Goal: Transaction & Acquisition: Purchase product/service

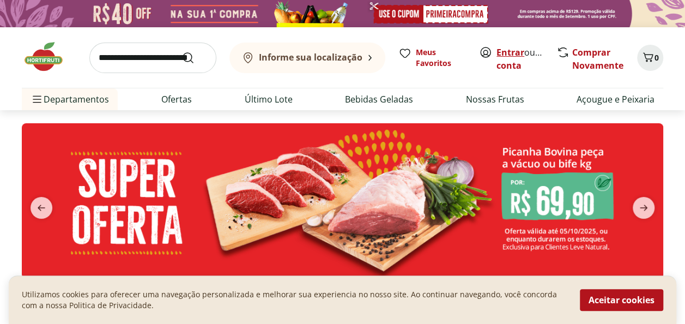
click at [516, 52] on link "Entrar" at bounding box center [511, 52] width 28 height 12
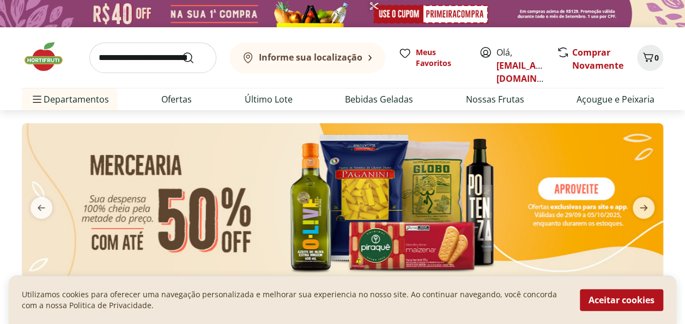
click at [281, 61] on b "Informe sua localização" at bounding box center [311, 57] width 104 height 12
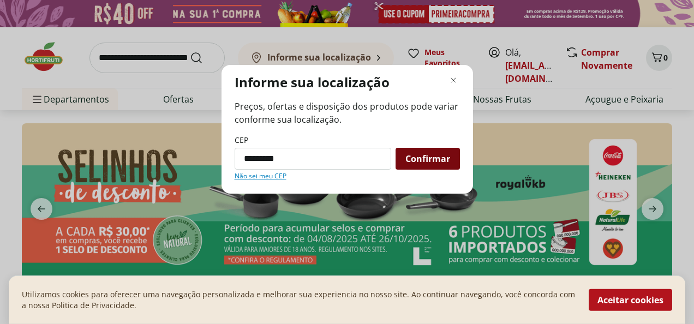
type input "*********"
click at [414, 160] on span "Confirmar" at bounding box center [427, 158] width 45 height 9
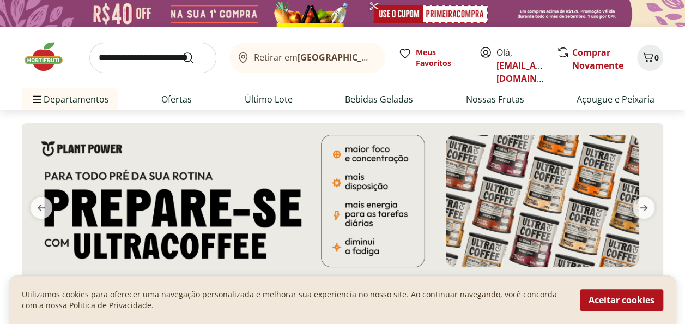
click at [340, 55] on b "Rio de Janeiro/RJ" at bounding box center [390, 57] width 184 height 12
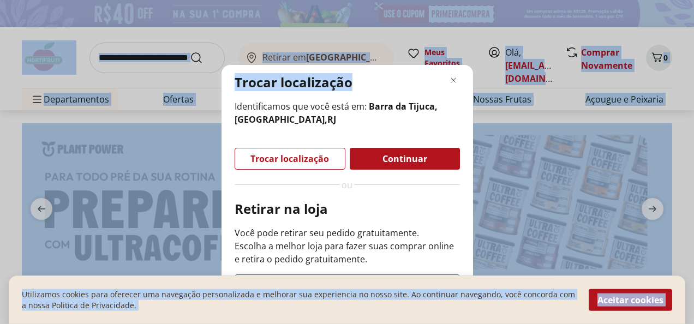
drag, startPoint x: 402, startPoint y: 76, endPoint x: 289, endPoint y: -9, distance: 141.3
click at [557, 76] on div "Trocar localização Identificamos que você está em: Barra da Tijuca, Rio de Jane…" at bounding box center [347, 162] width 694 height 324
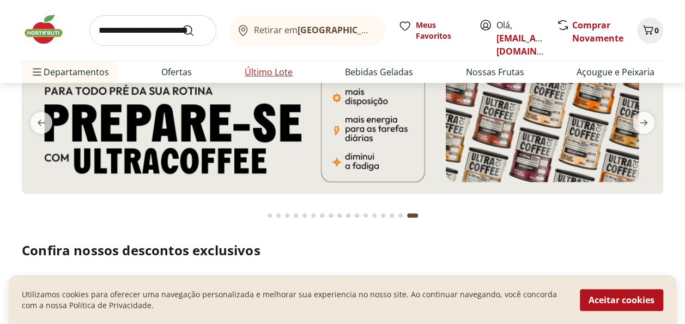
scroll to position [109, 0]
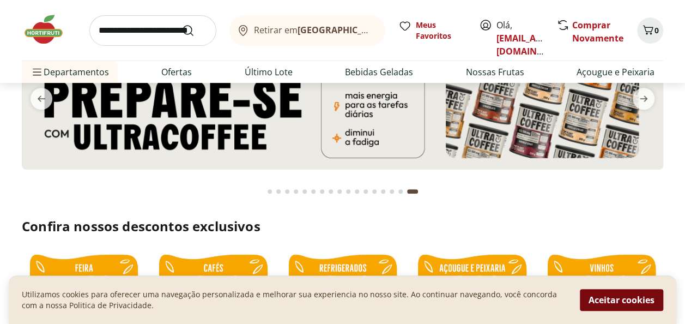
click at [638, 299] on button "Aceitar cookies" at bounding box center [621, 300] width 83 height 22
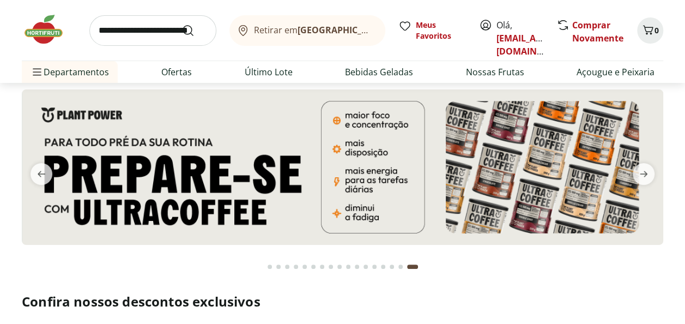
scroll to position [0, 0]
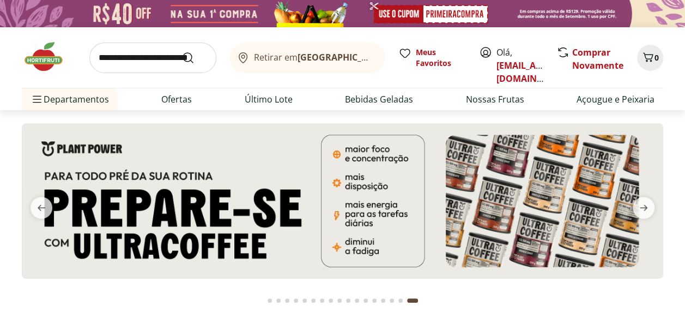
click at [364, 55] on b "Rio de Janeiro/RJ" at bounding box center [390, 57] width 184 height 12
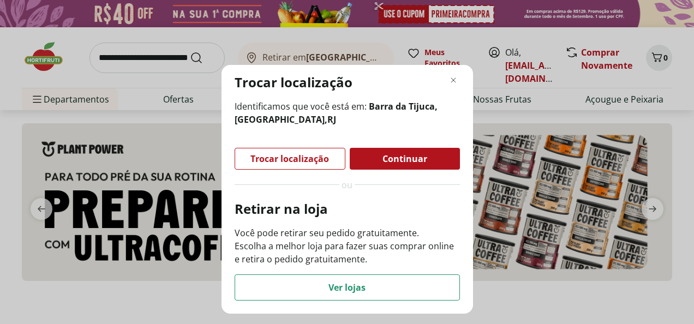
click at [314, 241] on p "Você pode retirar seu pedido gratuitamente. Escolha a melhor loja para fazer su…" at bounding box center [346, 245] width 225 height 39
click at [448, 79] on icon "Fechar modal de regionalização" at bounding box center [453, 80] width 13 height 13
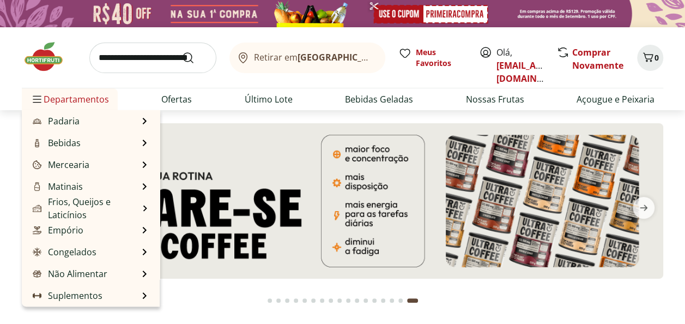
click at [83, 96] on span "Departamentos" at bounding box center [70, 99] width 79 height 26
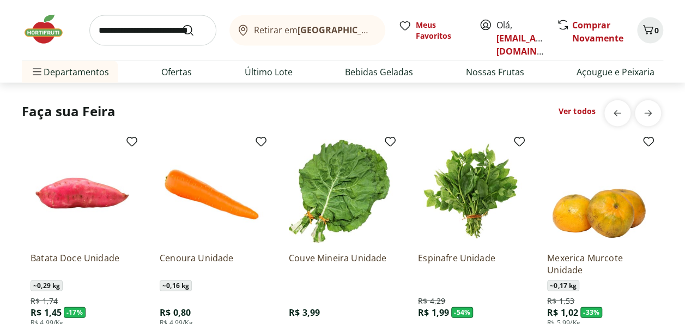
scroll to position [1199, 0]
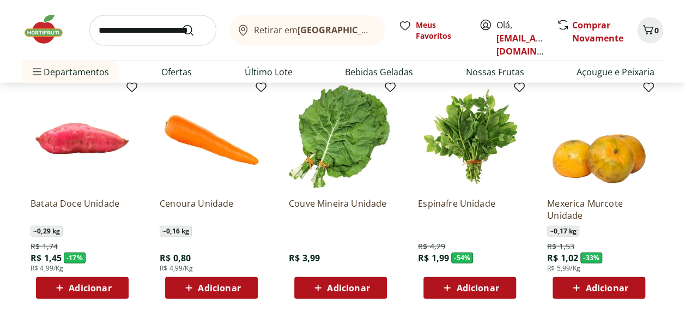
click at [192, 284] on icon at bounding box center [189, 287] width 14 height 13
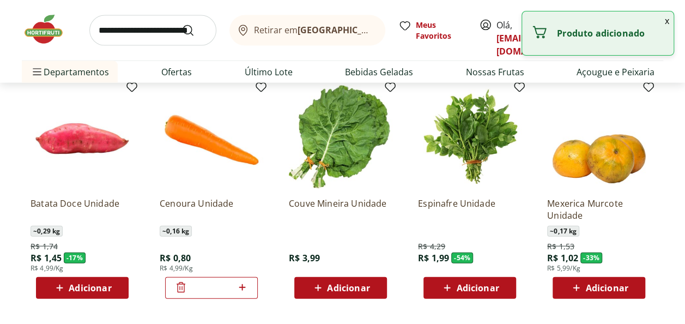
click at [240, 284] on icon at bounding box center [243, 287] width 14 height 13
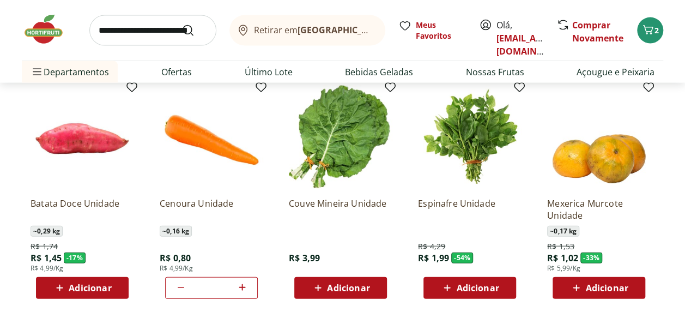
click at [174, 286] on icon at bounding box center [180, 287] width 13 height 13
click at [242, 287] on icon at bounding box center [242, 287] width 7 height 7
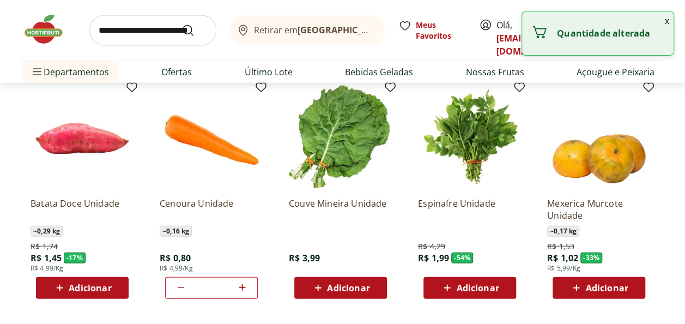
click at [242, 287] on icon at bounding box center [242, 287] width 7 height 7
type input "*"
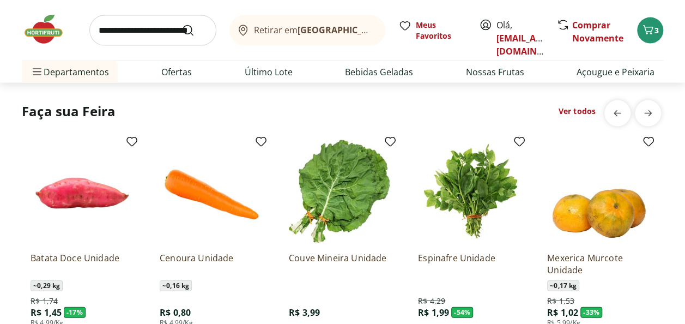
scroll to position [1309, 0]
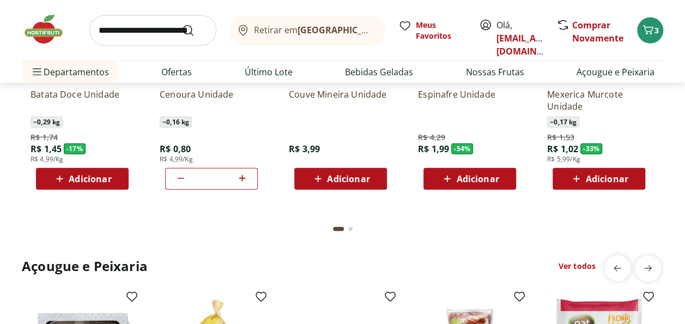
click at [342, 225] on button "Current page from fs-carousel" at bounding box center [338, 229] width 15 height 26
click at [352, 228] on button "Go to page 2 from fs-carousel" at bounding box center [350, 229] width 9 height 26
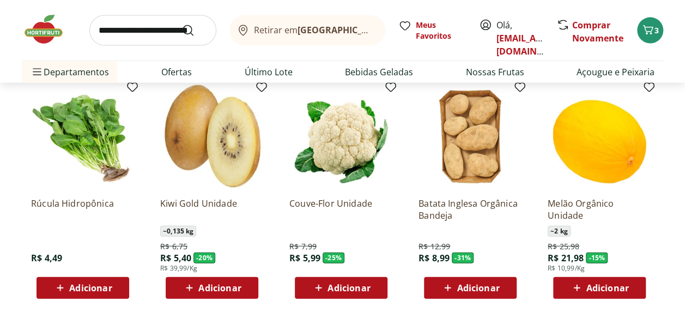
scroll to position [1199, 0]
click at [620, 286] on span "Adicionar" at bounding box center [607, 288] width 43 height 9
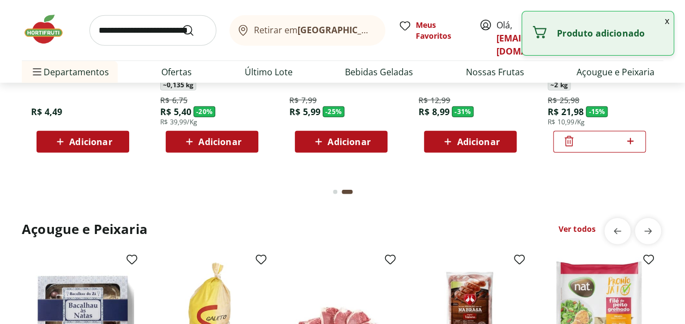
scroll to position [1363, 0]
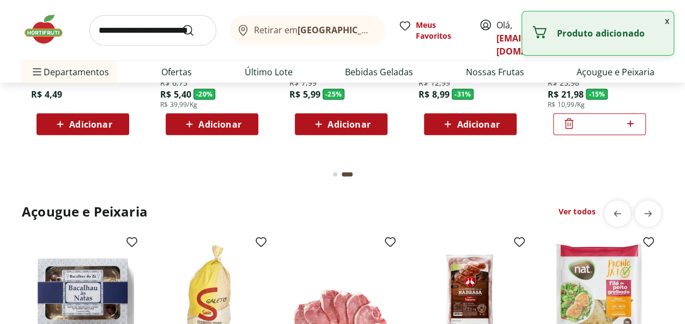
click at [349, 172] on div "Current page from fs-carousel" at bounding box center [347, 174] width 11 height 4
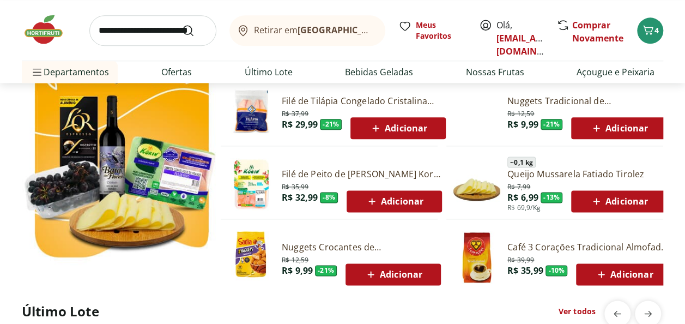
scroll to position [600, 0]
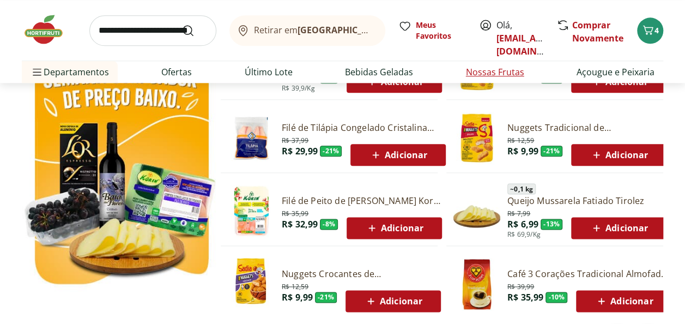
click at [496, 71] on link "Nossas Frutas" at bounding box center [495, 71] width 58 height 13
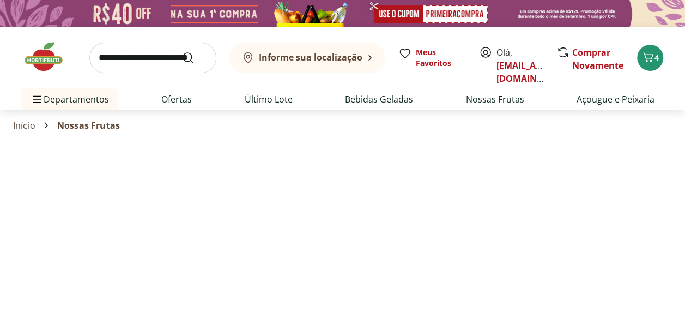
select select "**********"
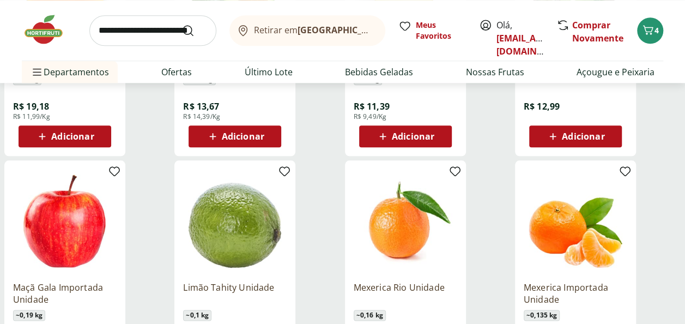
scroll to position [545, 0]
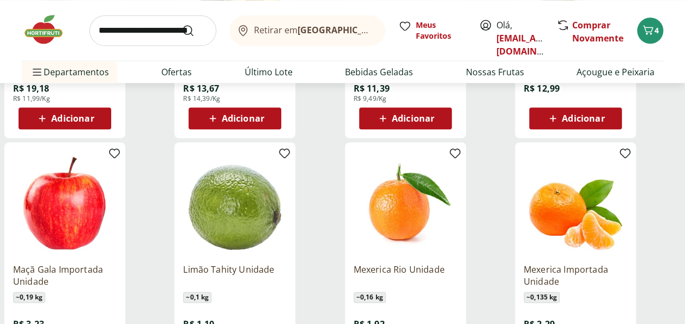
click at [571, 112] on span "Adicionar" at bounding box center [575, 118] width 58 height 13
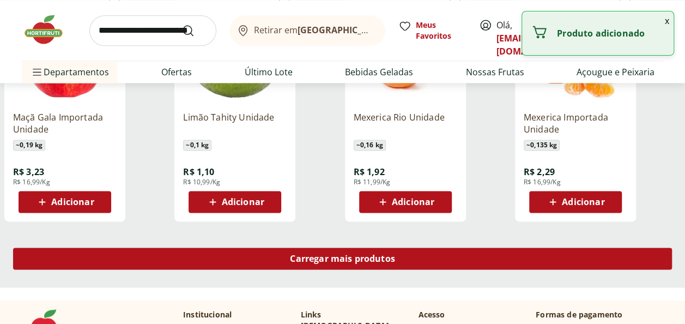
scroll to position [709, 0]
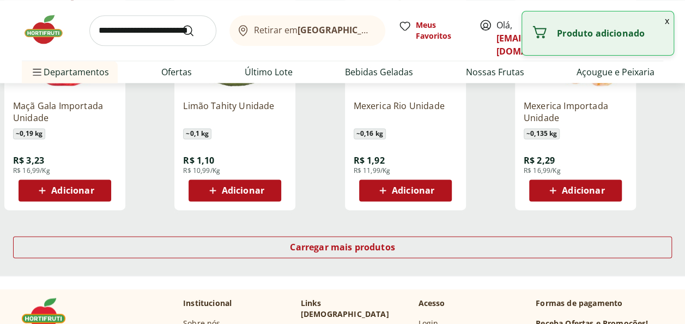
click at [241, 189] on span "Adicionar" at bounding box center [243, 190] width 43 height 9
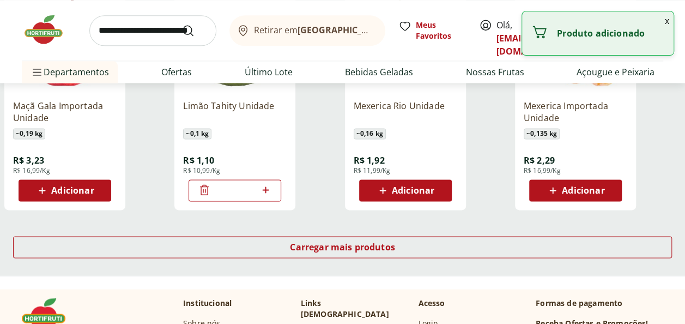
click at [241, 186] on input "*" at bounding box center [235, 190] width 48 height 12
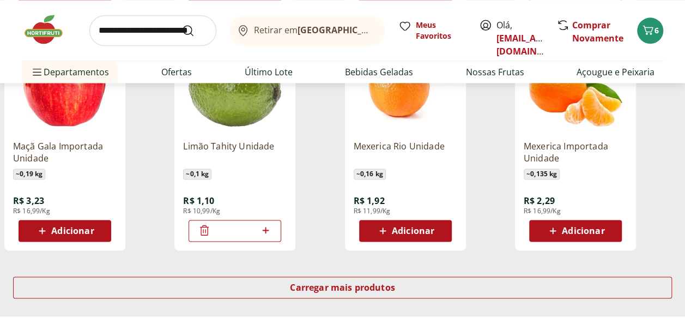
scroll to position [654, 0]
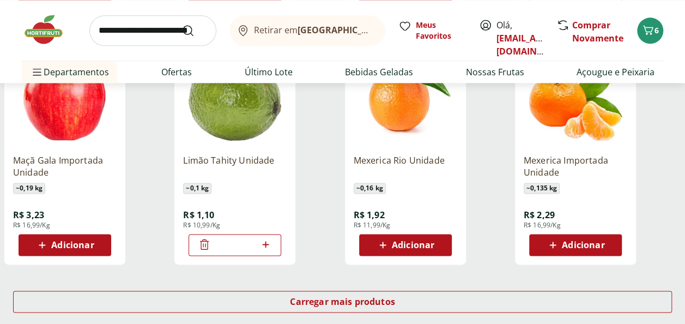
type input "**"
click at [92, 242] on span "Adicionar" at bounding box center [72, 244] width 43 height 9
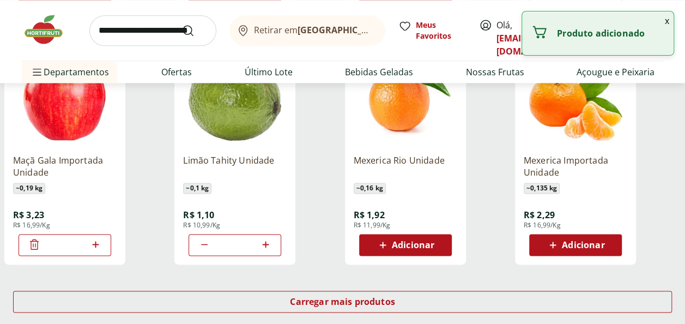
click at [94, 240] on icon at bounding box center [96, 244] width 14 height 13
type input "*"
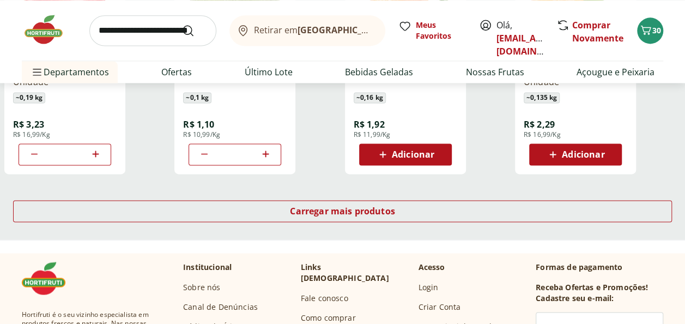
scroll to position [763, 0]
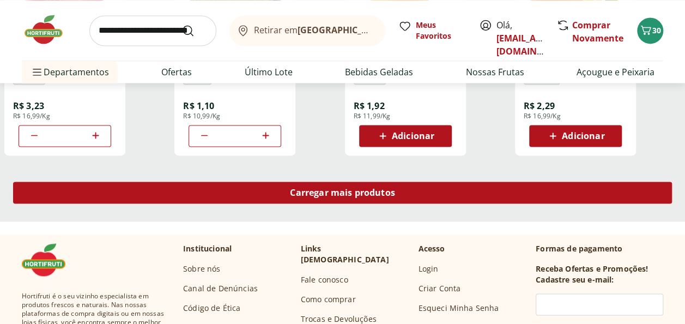
click at [343, 190] on span "Carregar mais produtos" at bounding box center [342, 192] width 105 height 9
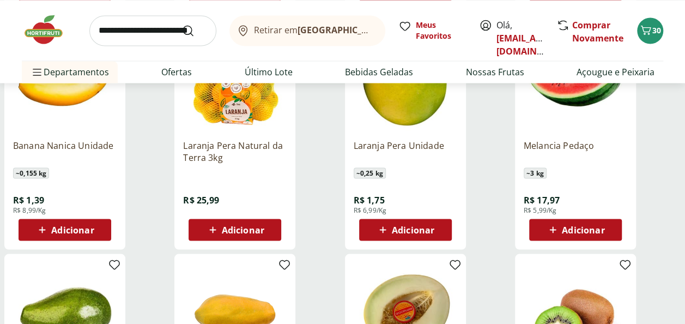
scroll to position [927, 0]
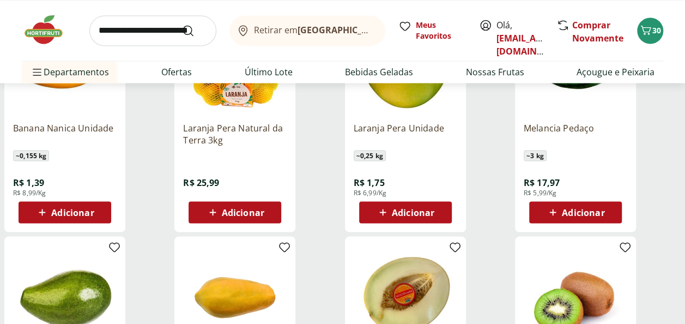
click at [577, 200] on div "Melancia Pedaço ~ 3 kg R$ 17,97 R$ 5,99/Kg Adicionar" at bounding box center [576, 168] width 104 height 110
click at [577, 209] on span "Adicionar" at bounding box center [583, 212] width 43 height 9
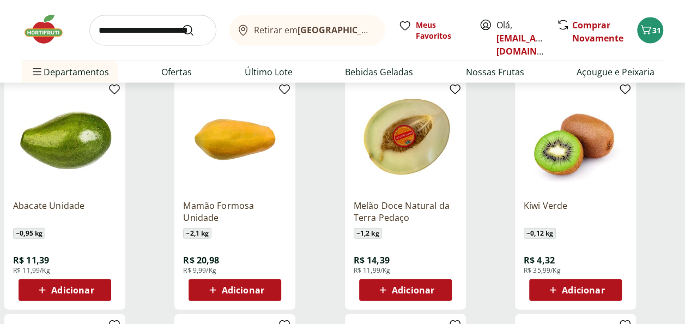
scroll to position [1145, 0]
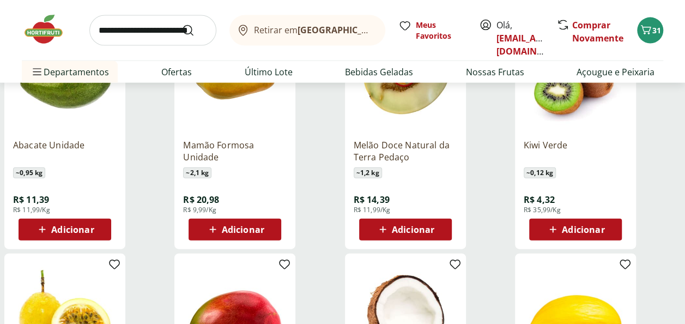
click at [576, 231] on span "Adicionar" at bounding box center [583, 229] width 43 height 9
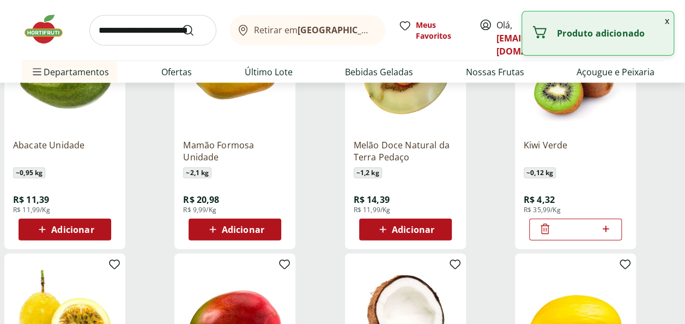
click at [605, 226] on icon at bounding box center [606, 228] width 14 height 13
type input "*"
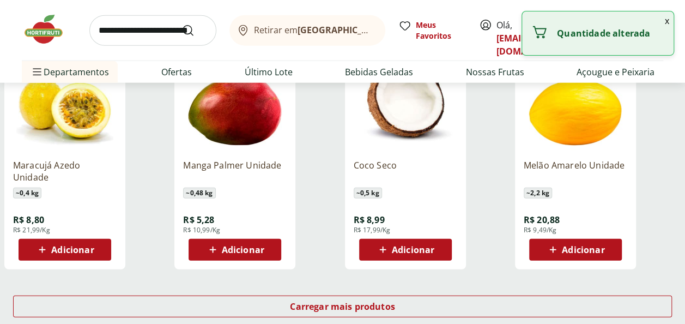
scroll to position [1363, 0]
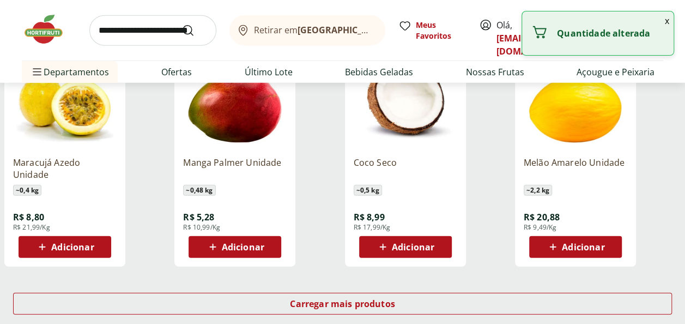
click at [262, 243] on span "Adicionar" at bounding box center [243, 247] width 43 height 9
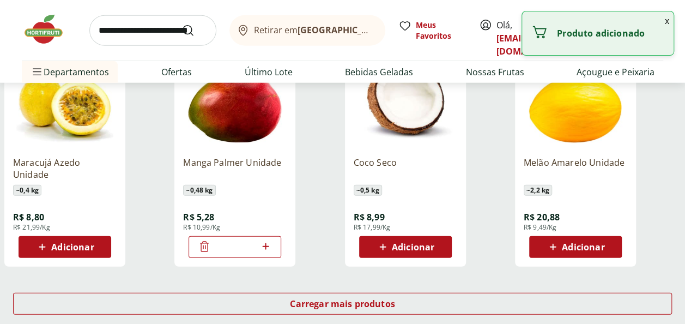
click at [268, 244] on icon at bounding box center [266, 246] width 14 height 13
type input "*"
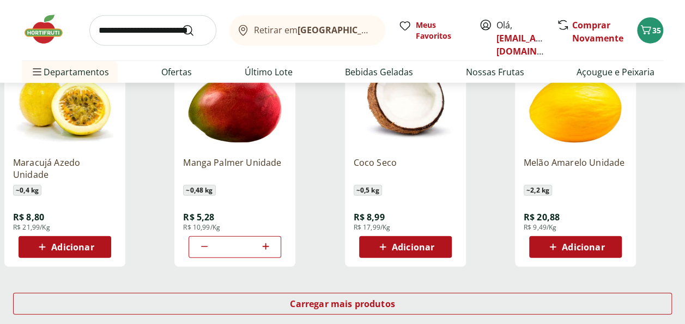
click at [432, 244] on span "Adicionar" at bounding box center [413, 247] width 43 height 9
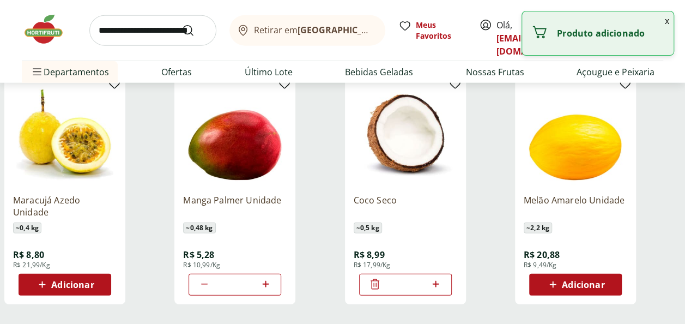
scroll to position [1309, 0]
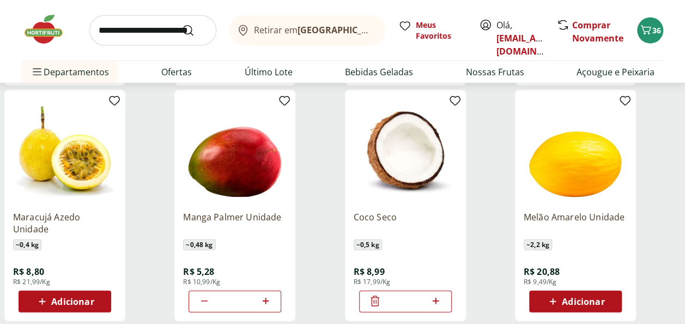
click at [373, 297] on icon at bounding box center [375, 300] width 13 height 13
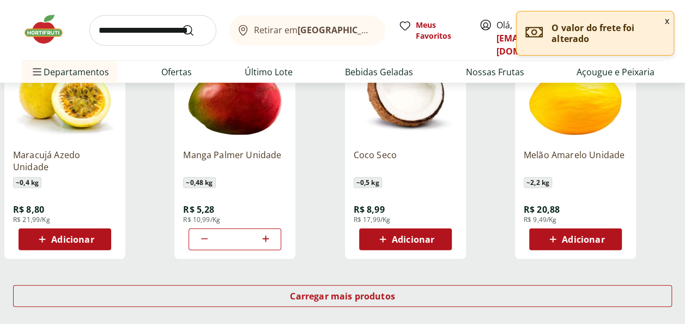
scroll to position [1363, 0]
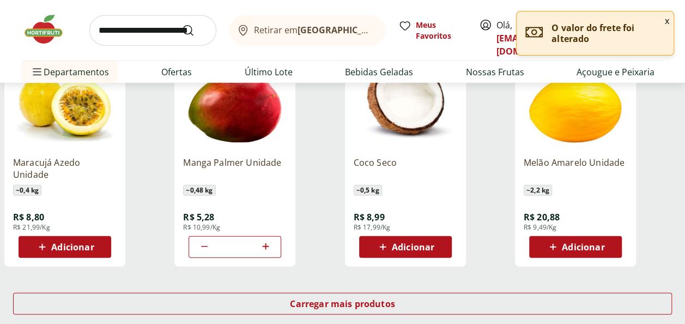
click at [562, 253] on span "Adicionar" at bounding box center [575, 246] width 58 height 13
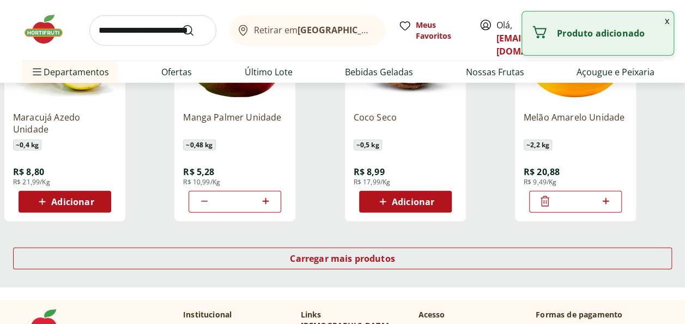
scroll to position [1472, 0]
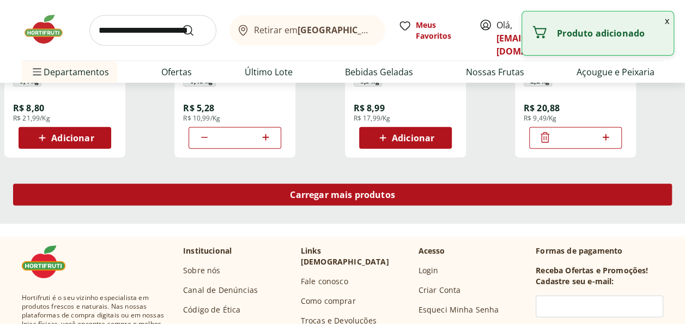
click at [375, 195] on span "Carregar mais produtos" at bounding box center [342, 194] width 105 height 9
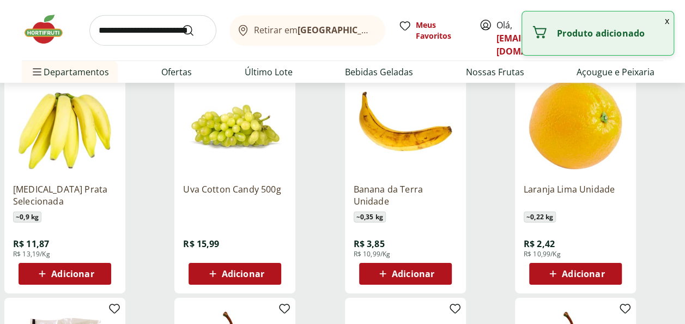
scroll to position [1581, 0]
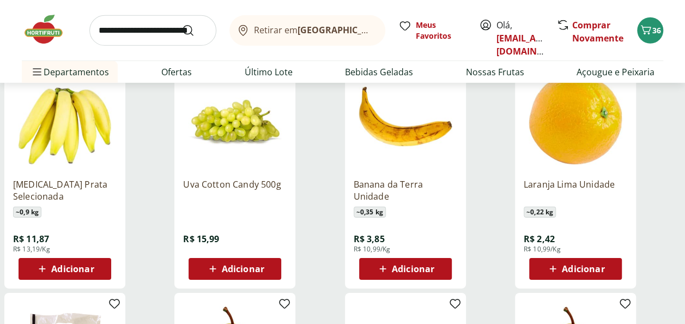
click at [252, 266] on span "Adicionar" at bounding box center [243, 268] width 43 height 9
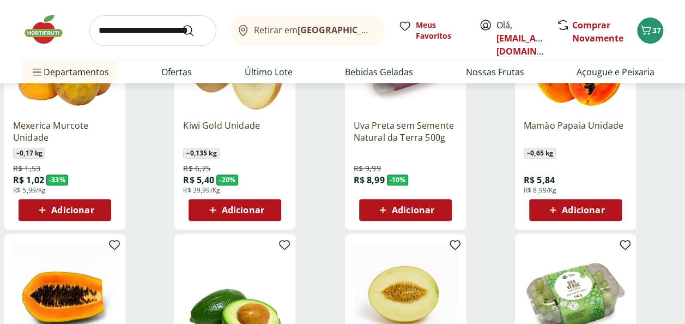
scroll to position [382, 0]
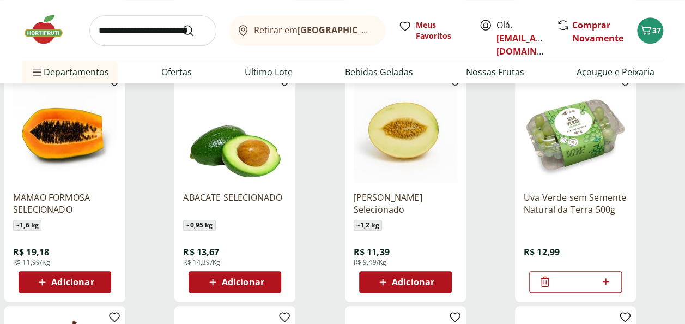
click at [544, 280] on icon at bounding box center [545, 281] width 9 height 10
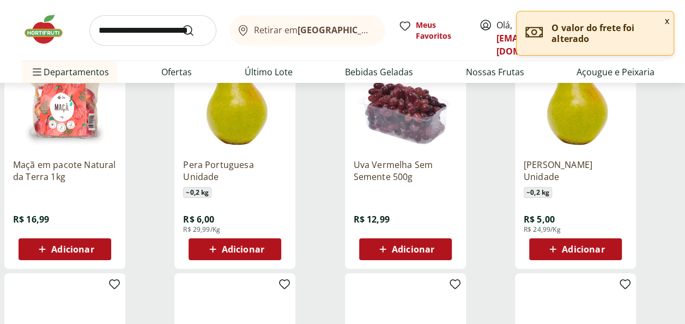
scroll to position [1854, 0]
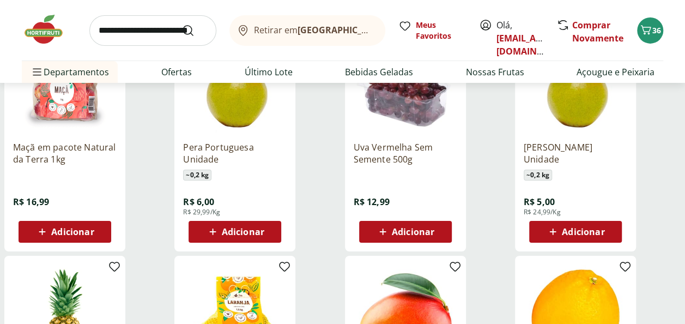
click at [249, 225] on span "Adicionar" at bounding box center [235, 231] width 58 height 13
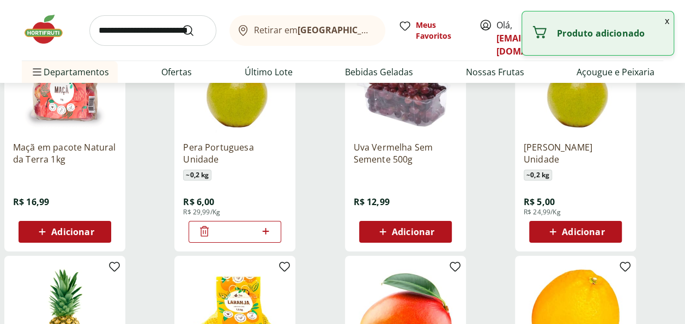
click at [268, 231] on icon at bounding box center [266, 231] width 14 height 13
type input "*"
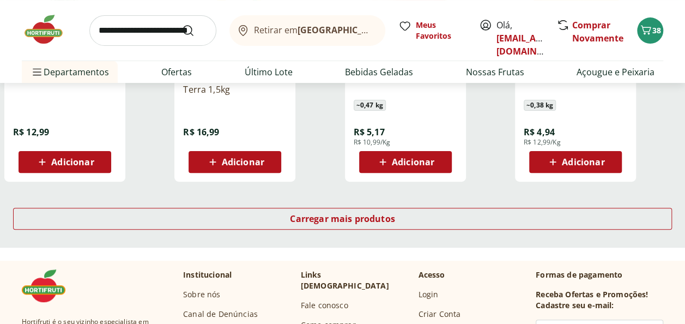
scroll to position [2072, 0]
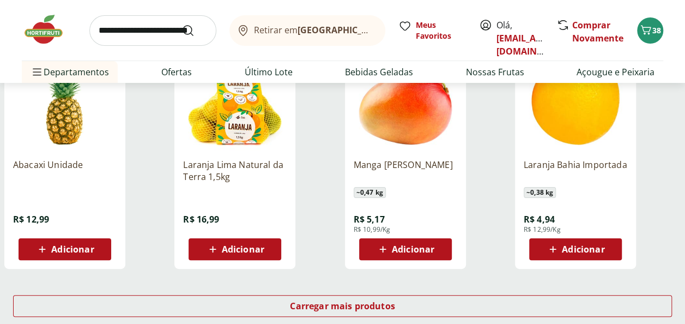
click at [79, 242] on div "Adicionar" at bounding box center [64, 249] width 75 height 20
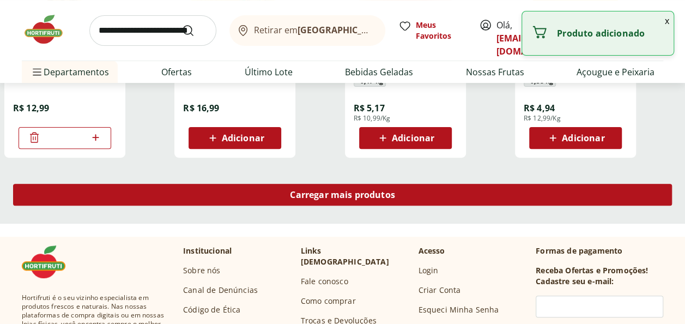
scroll to position [2181, 0]
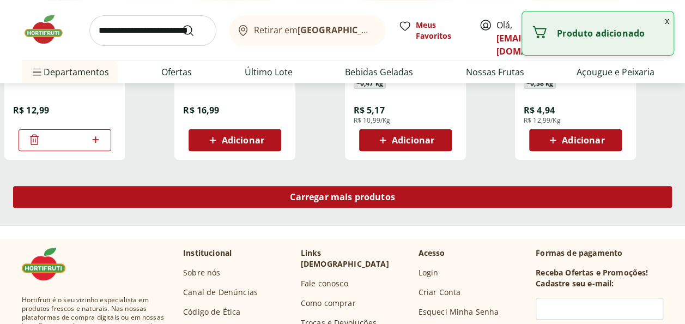
click at [345, 197] on span "Carregar mais produtos" at bounding box center [342, 196] width 105 height 9
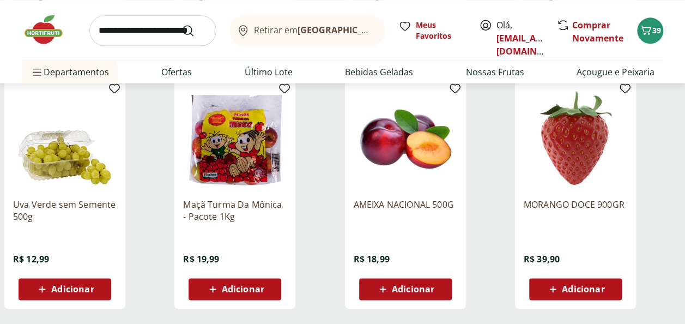
scroll to position [2726, 0]
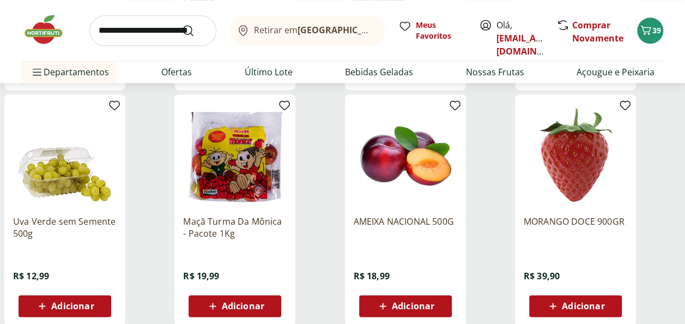
click at [574, 310] on span "Adicionar" at bounding box center [583, 306] width 43 height 9
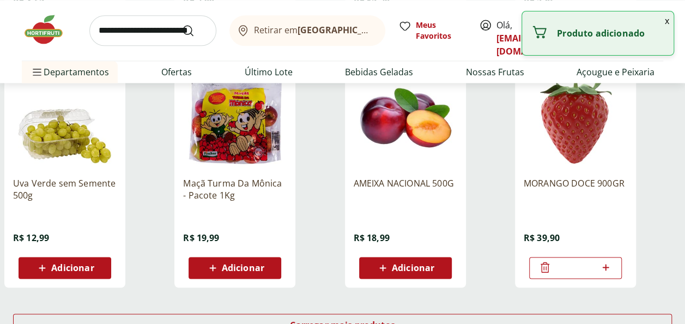
scroll to position [2835, 0]
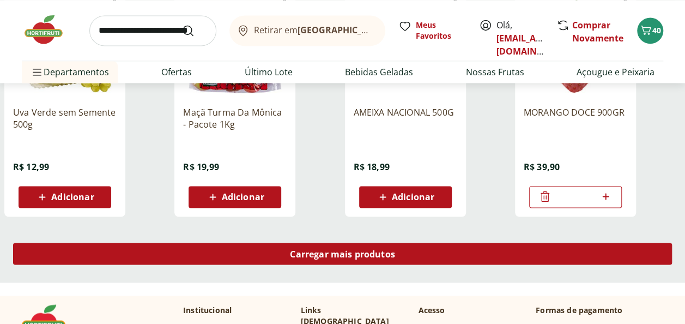
click at [324, 255] on span "Carregar mais produtos" at bounding box center [342, 253] width 105 height 9
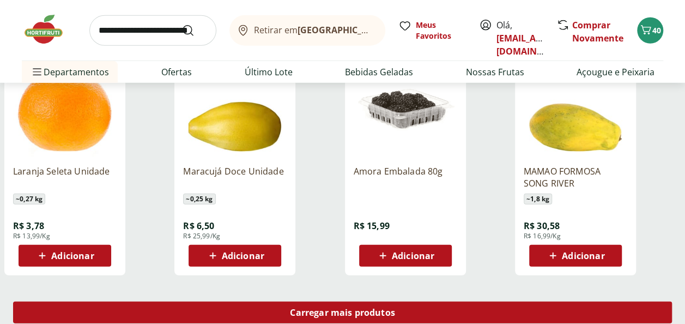
scroll to position [3598, 0]
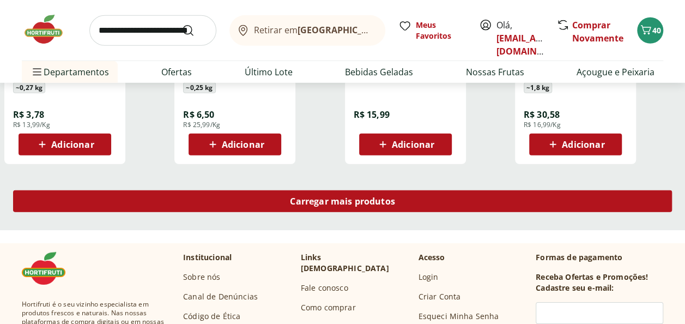
click at [333, 201] on span "Carregar mais produtos" at bounding box center [342, 201] width 105 height 9
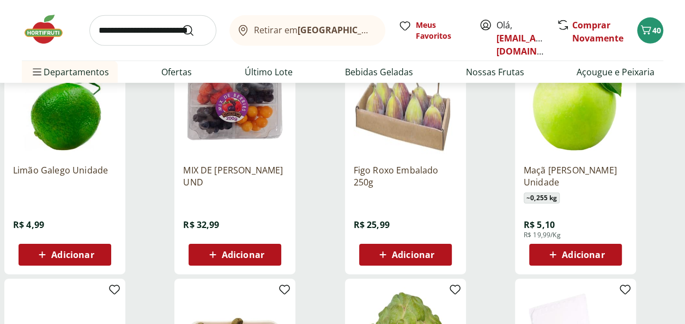
scroll to position [3708, 0]
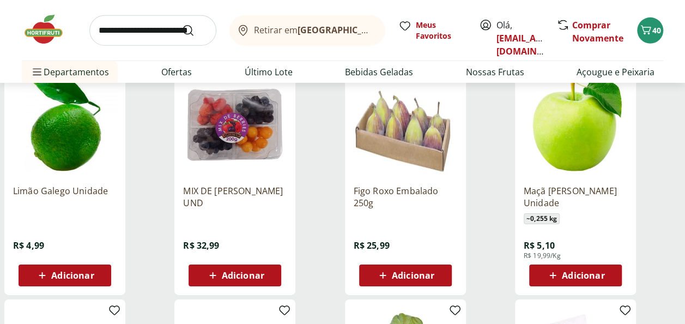
click at [595, 272] on span "Adicionar" at bounding box center [583, 275] width 43 height 9
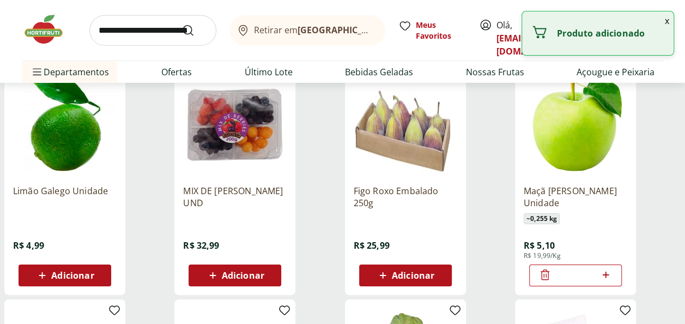
click at [606, 275] on icon at bounding box center [606, 275] width 7 height 7
type input "*"
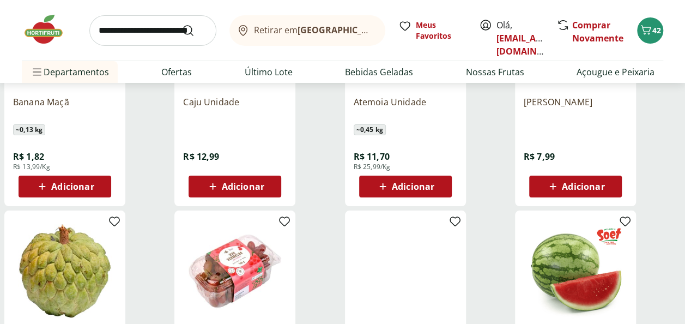
scroll to position [4035, 0]
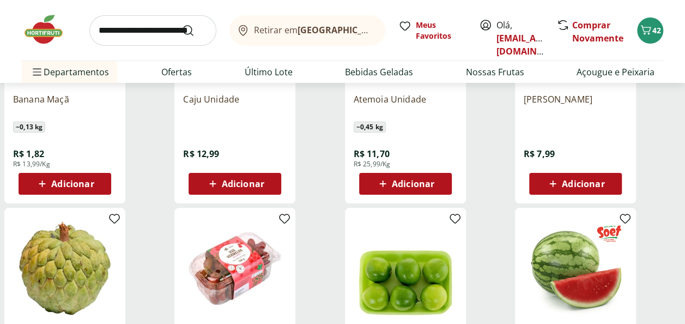
click at [249, 185] on span "Adicionar" at bounding box center [243, 183] width 43 height 9
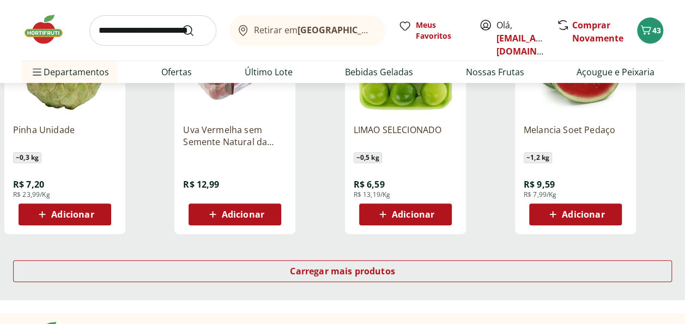
scroll to position [4307, 0]
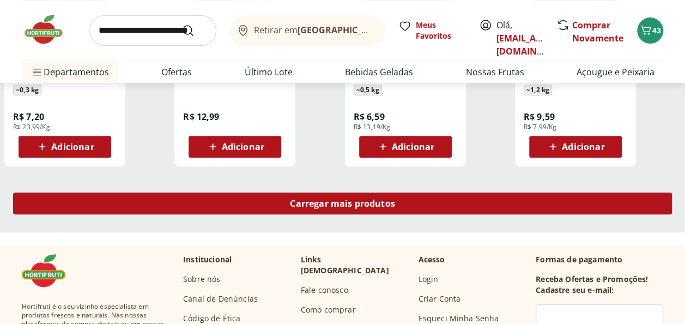
click at [360, 206] on span "Carregar mais produtos" at bounding box center [342, 203] width 105 height 9
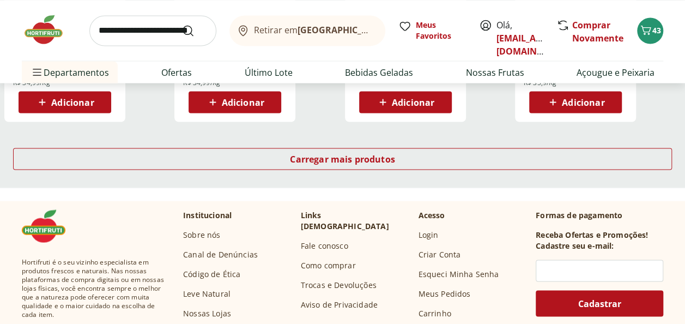
scroll to position [5071, 0]
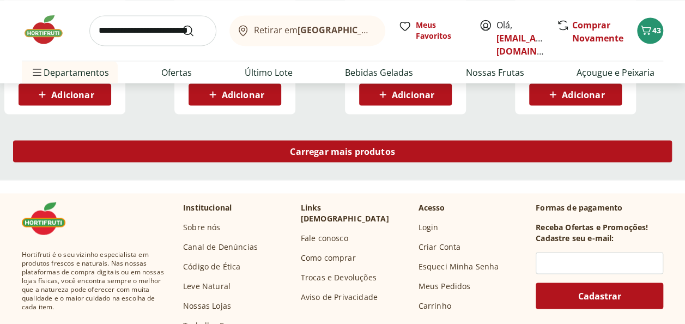
click at [393, 150] on span "Carregar mais produtos" at bounding box center [342, 151] width 105 height 9
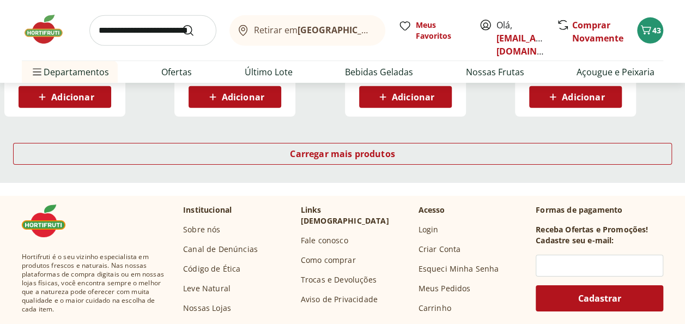
scroll to position [5779, 0]
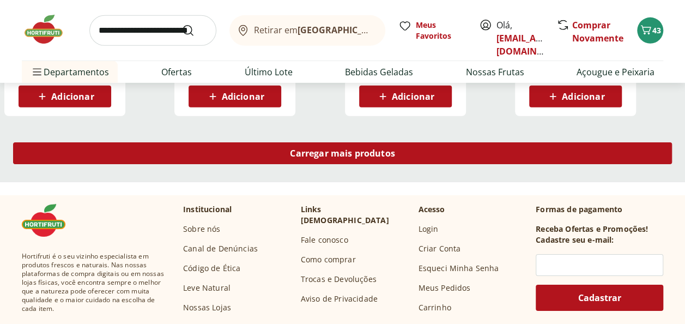
click at [357, 150] on span "Carregar mais produtos" at bounding box center [342, 153] width 105 height 9
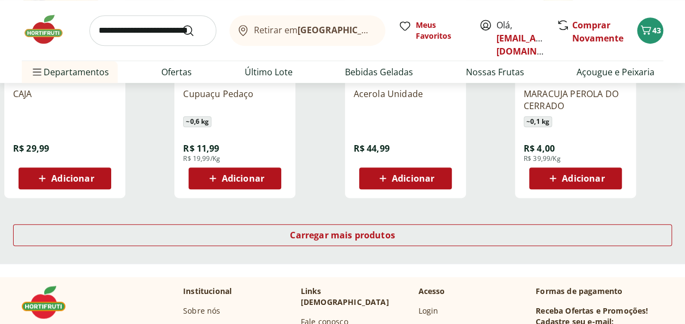
scroll to position [6434, 0]
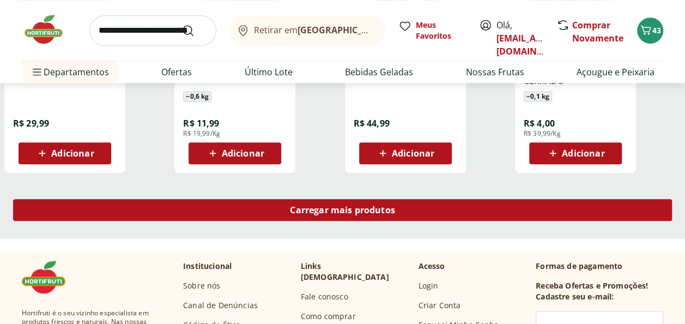
click at [360, 216] on div "Carregar mais produtos" at bounding box center [342, 210] width 659 height 22
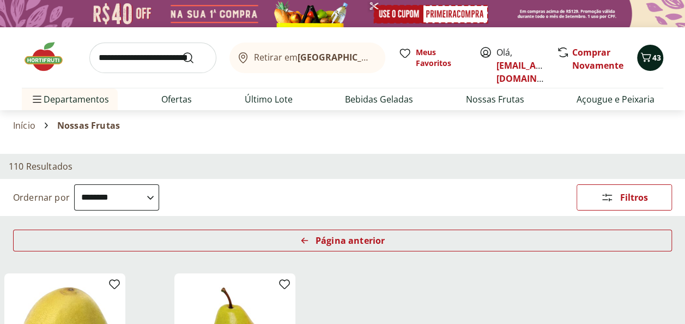
click at [637, 53] on button "43" at bounding box center [650, 58] width 26 height 26
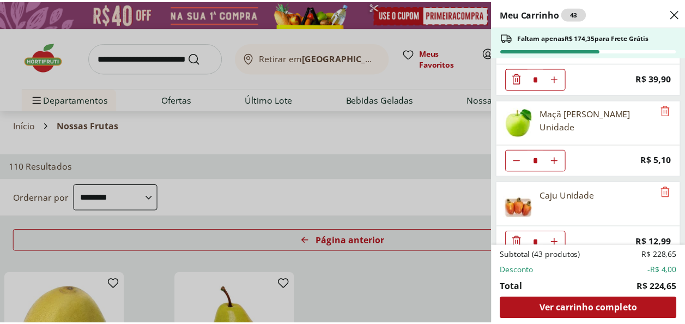
scroll to position [945, 0]
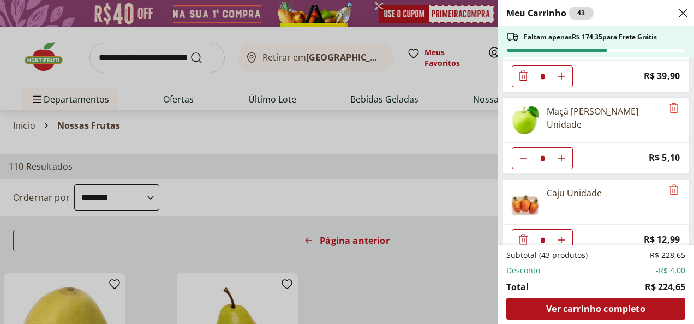
click at [294, 195] on div "Meu Carrinho 43 Faltam apenas R$ 174,35 para Frete Grátis Cenoura Unidade * Pri…" at bounding box center [347, 162] width 694 height 324
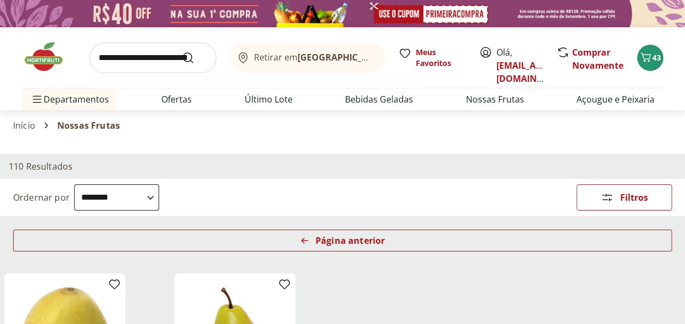
click at [134, 55] on input "search" at bounding box center [152, 58] width 127 height 31
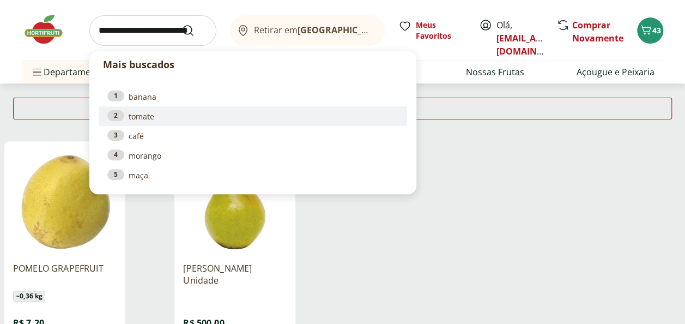
scroll to position [109, 0]
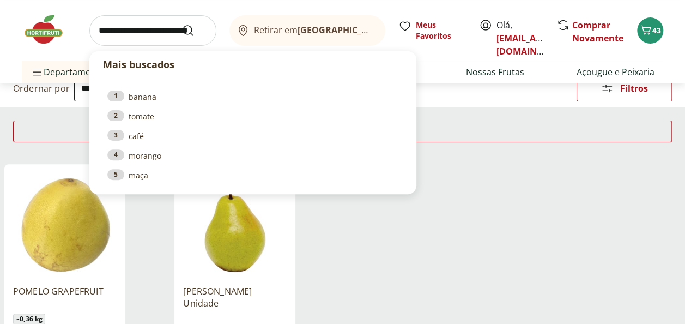
click at [150, 34] on input "search" at bounding box center [152, 30] width 127 height 31
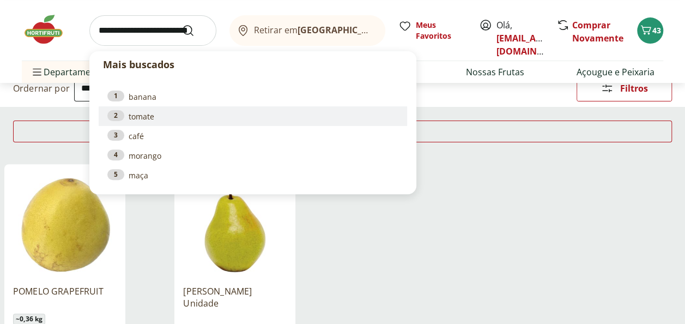
click at [142, 113] on link "2 tomate" at bounding box center [252, 116] width 291 height 12
type input "******"
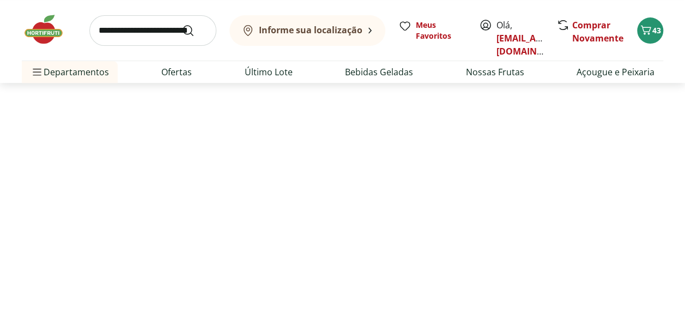
select select "**********"
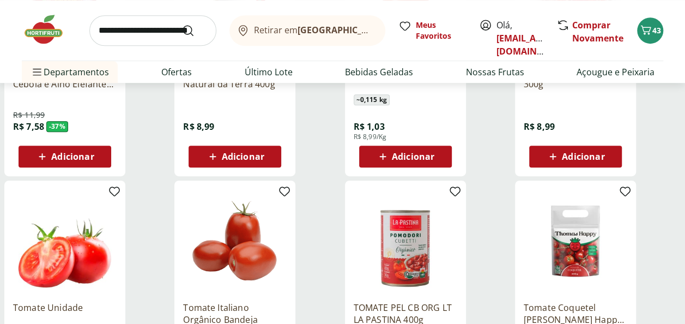
scroll to position [164, 0]
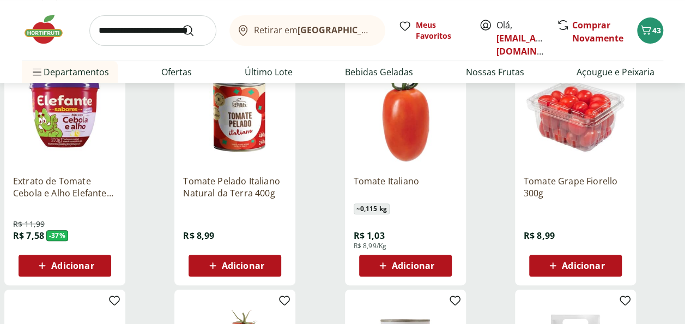
click at [407, 261] on span "Adicionar" at bounding box center [413, 265] width 43 height 9
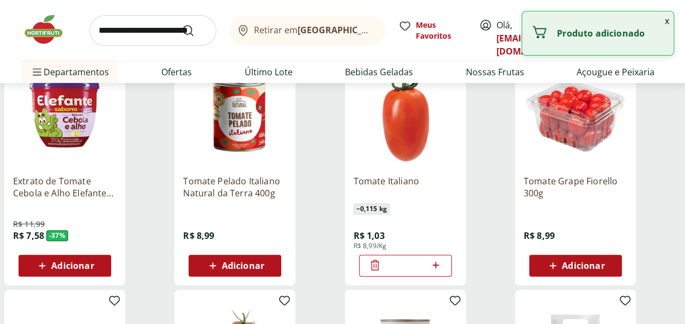
click at [438, 261] on icon at bounding box center [436, 264] width 14 height 13
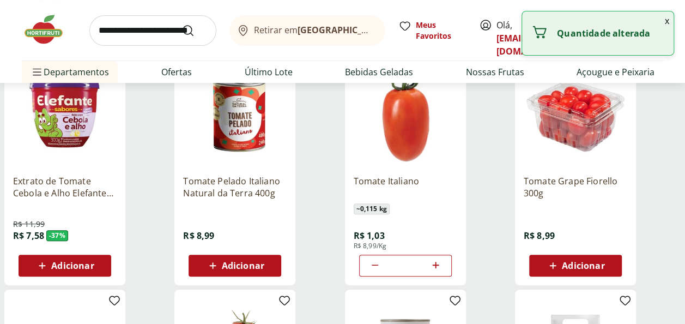
type input "*"
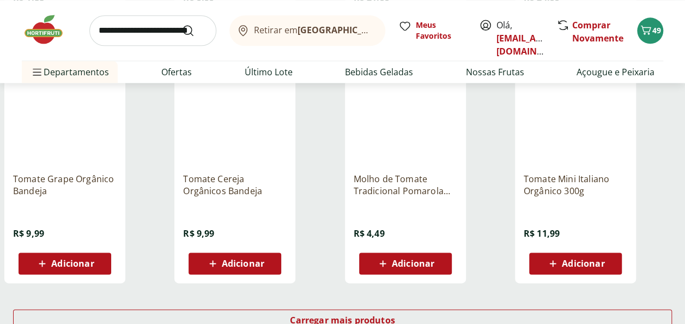
scroll to position [654, 0]
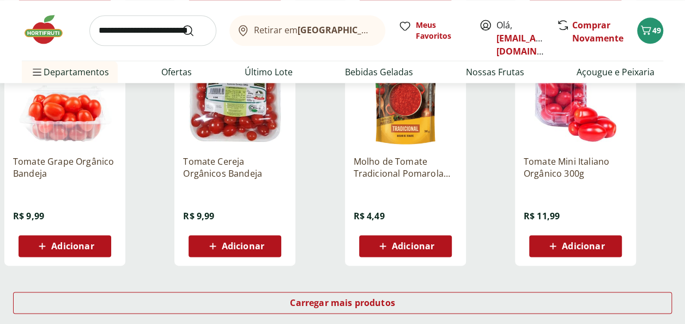
click at [82, 251] on span "Adicionar" at bounding box center [64, 245] width 58 height 13
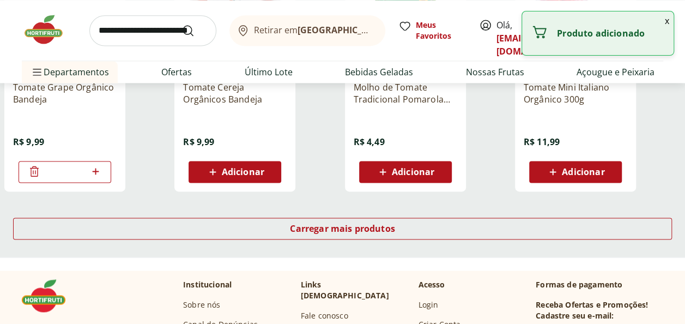
scroll to position [818, 0]
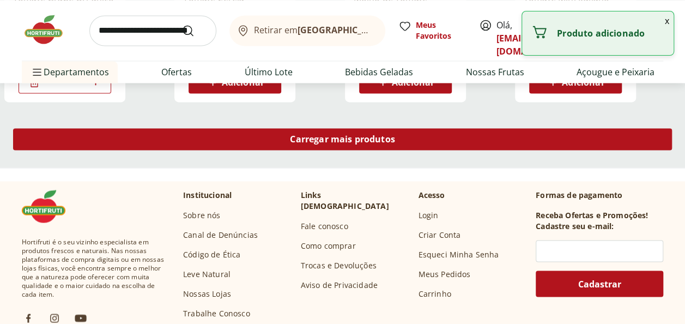
click at [369, 137] on span "Carregar mais produtos" at bounding box center [342, 139] width 105 height 9
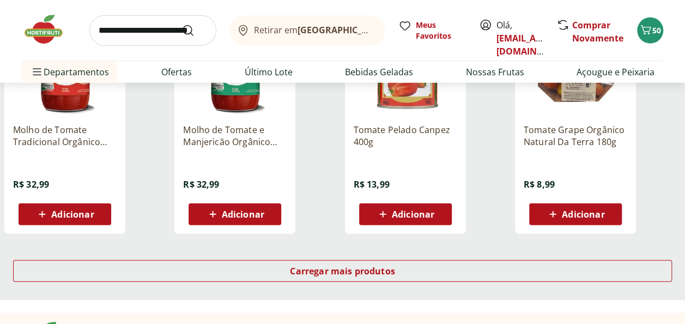
scroll to position [1418, 0]
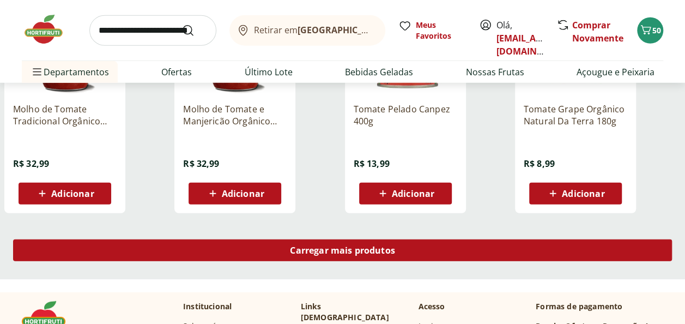
click at [339, 246] on span "Carregar mais produtos" at bounding box center [342, 250] width 105 height 9
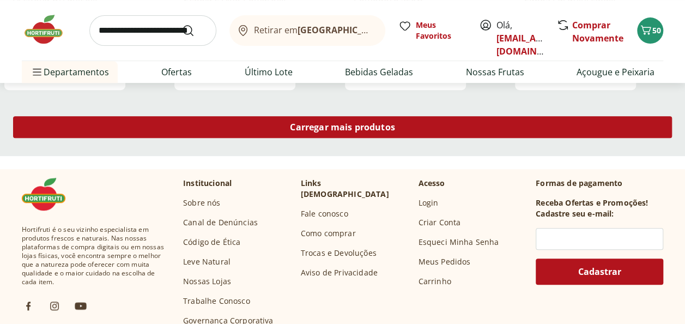
scroll to position [2181, 0]
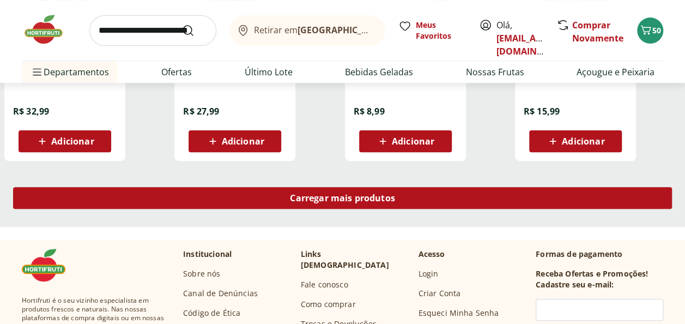
click at [331, 194] on span "Carregar mais produtos" at bounding box center [342, 198] width 105 height 9
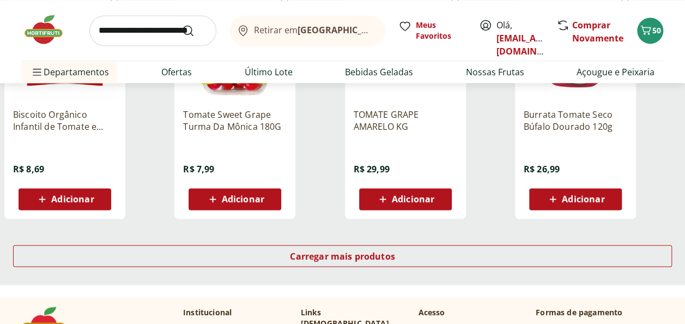
scroll to position [2835, 0]
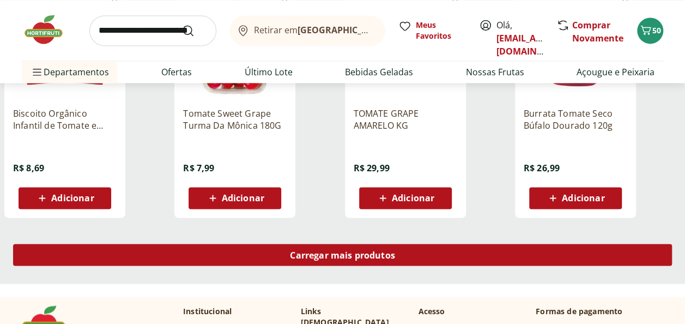
click at [327, 256] on span "Carregar mais produtos" at bounding box center [342, 254] width 105 height 9
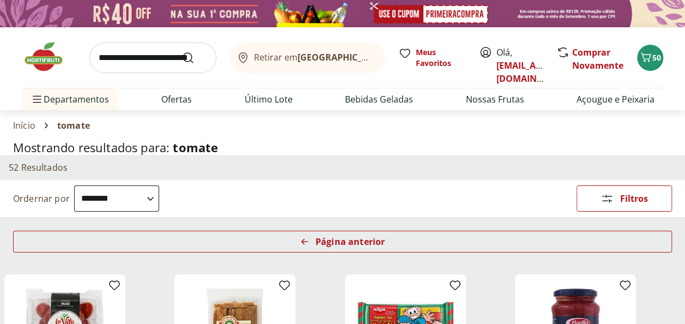
click at [127, 60] on input "search" at bounding box center [152, 58] width 127 height 31
type input "********"
click at [182, 51] on button "Submit Search" at bounding box center [195, 57] width 26 height 13
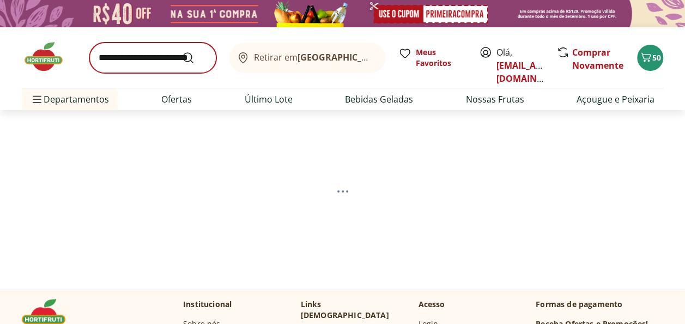
select select "**********"
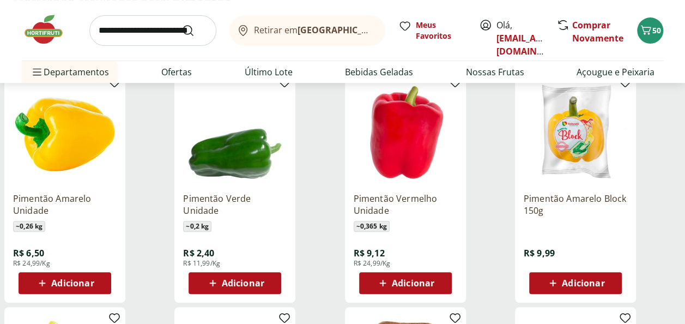
scroll to position [164, 0]
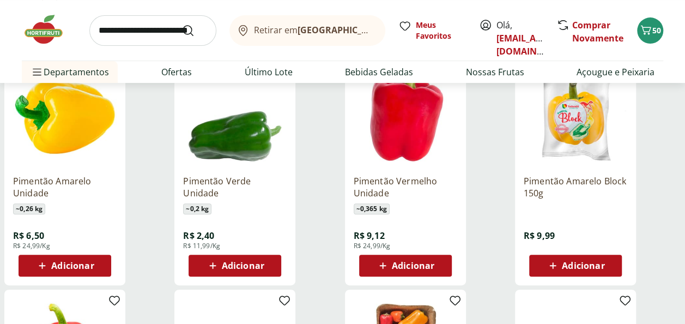
click at [249, 264] on span "Adicionar" at bounding box center [243, 265] width 43 height 9
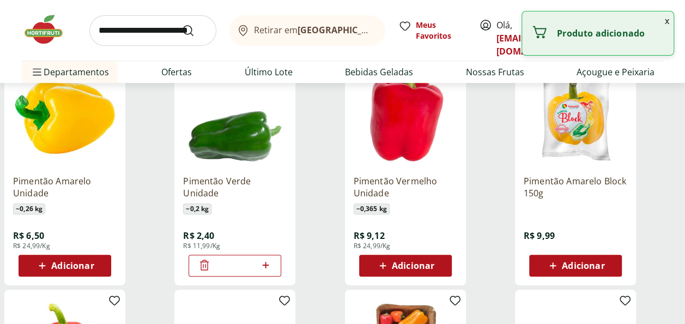
click at [91, 266] on span "Adicionar" at bounding box center [72, 265] width 43 height 9
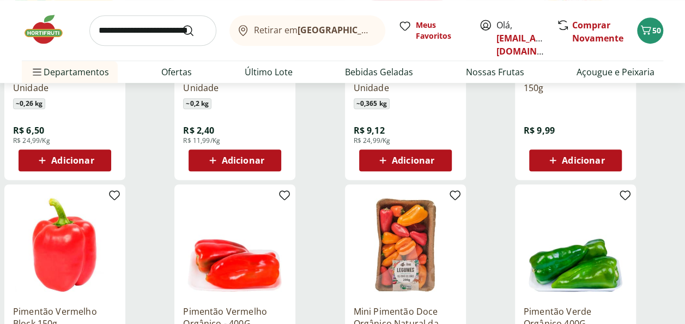
scroll to position [273, 0]
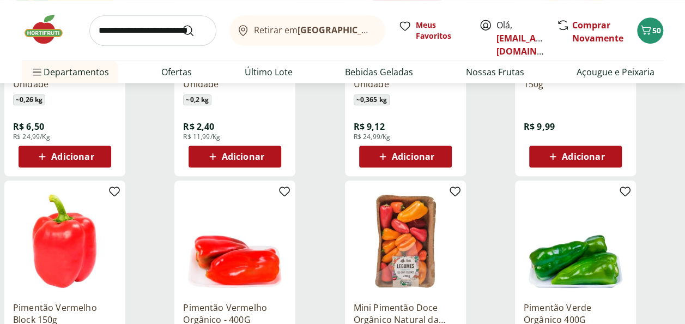
click at [76, 154] on span "Adicionar" at bounding box center [72, 156] width 43 height 9
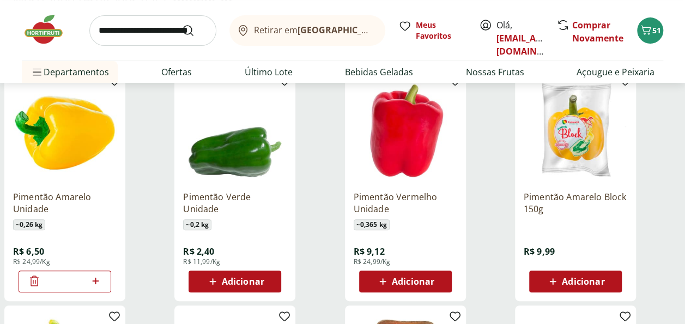
scroll to position [164, 0]
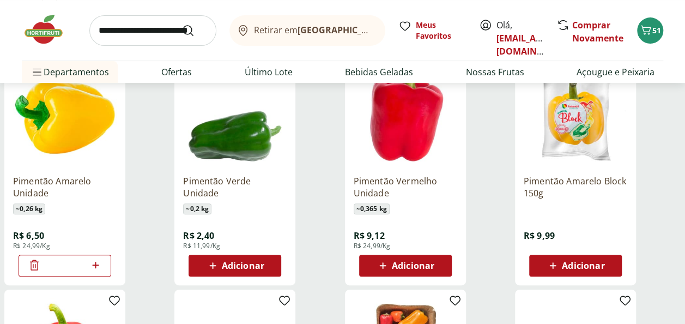
click at [433, 265] on span "Adicionar" at bounding box center [413, 265] width 43 height 9
drag, startPoint x: 433, startPoint y: 265, endPoint x: 480, endPoint y: 226, distance: 61.2
click at [480, 226] on div "Pimentão Vermelho Unidade ~ 0,365 kg R$ 9,12 R$ 24,99/Kg *" at bounding box center [428, 169] width 166 height 231
click at [437, 262] on icon at bounding box center [436, 264] width 14 height 13
type input "*"
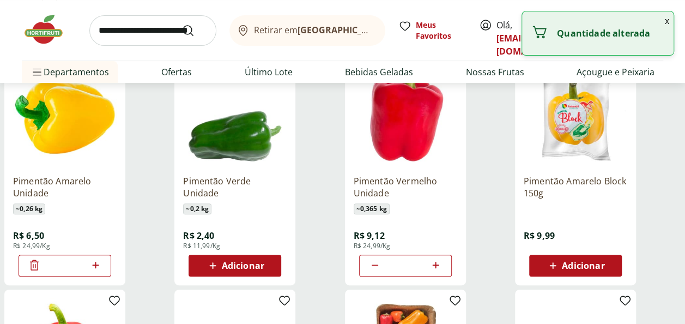
drag, startPoint x: 95, startPoint y: 265, endPoint x: 103, endPoint y: 257, distance: 10.4
click at [96, 264] on icon at bounding box center [95, 265] width 7 height 7
type input "*"
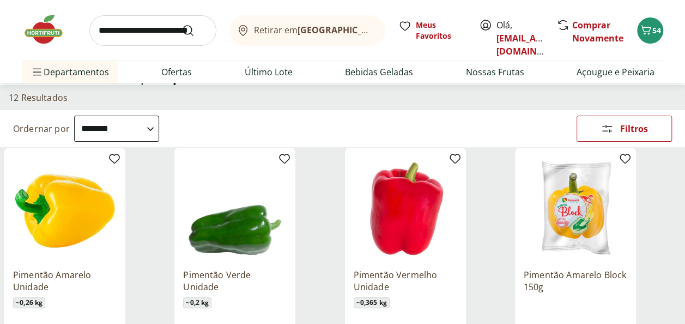
scroll to position [55, 0]
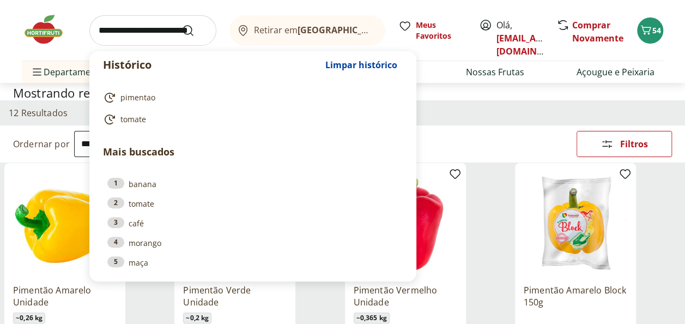
click at [140, 26] on input "search" at bounding box center [152, 30] width 127 height 31
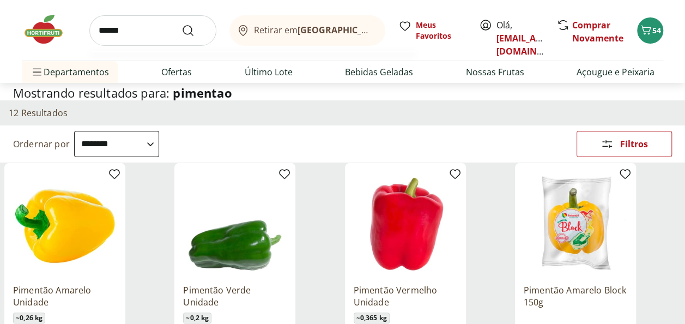
type input "******"
click at [182, 24] on button "Submit Search" at bounding box center [195, 30] width 26 height 13
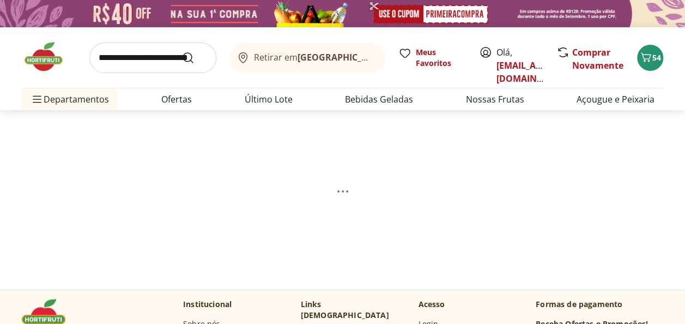
select select "**********"
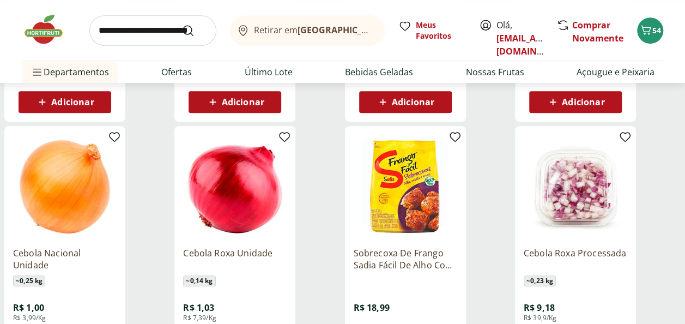
scroll to position [436, 0]
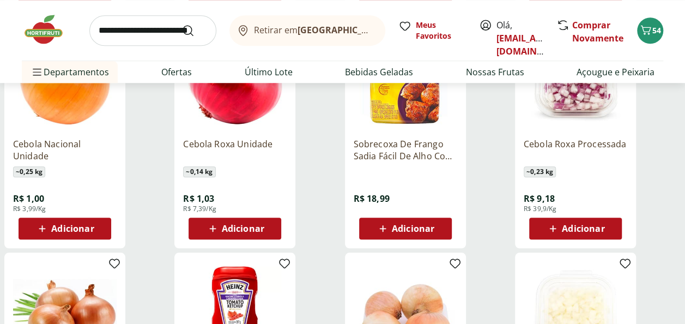
click at [89, 230] on span "Adicionar" at bounding box center [72, 228] width 43 height 9
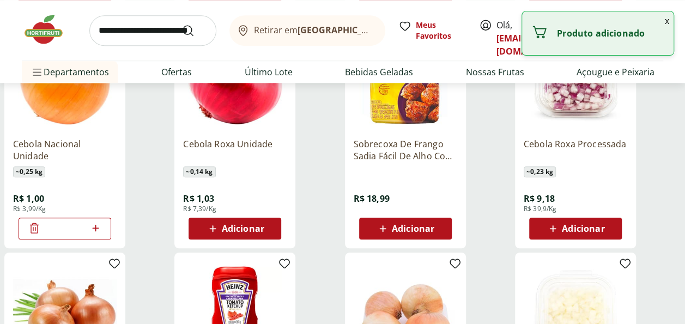
click at [75, 227] on input "*" at bounding box center [65, 228] width 48 height 12
click at [75, 227] on span "Adicionar" at bounding box center [72, 228] width 43 height 9
click at [75, 227] on input "*" at bounding box center [65, 228] width 48 height 12
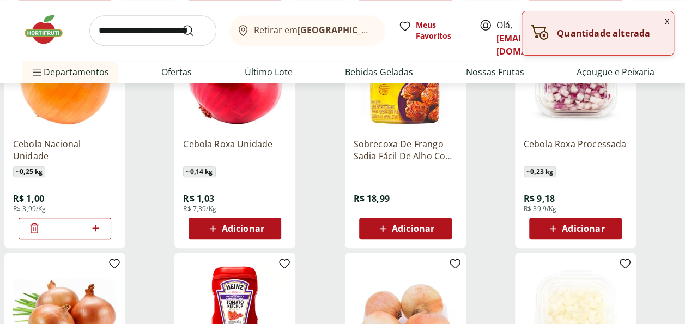
click at [94, 228] on icon at bounding box center [96, 227] width 14 height 13
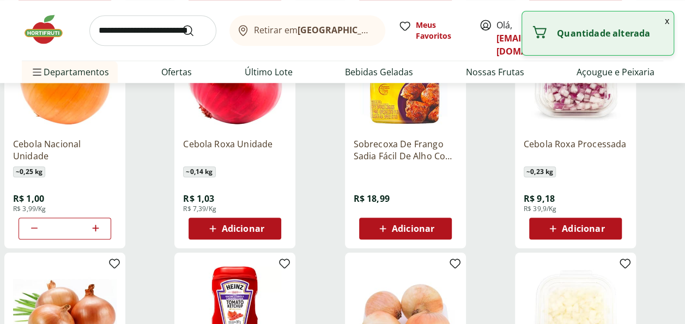
click at [94, 228] on icon at bounding box center [96, 227] width 14 height 13
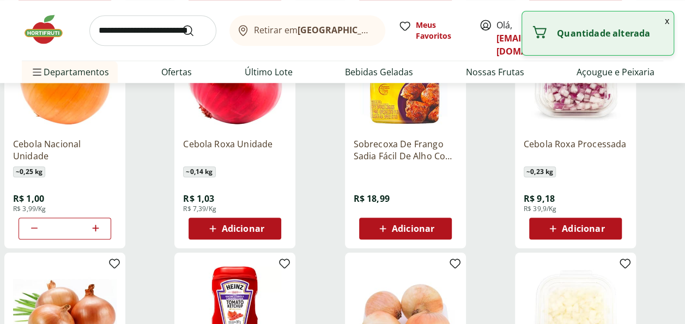
click at [94, 228] on icon at bounding box center [96, 227] width 14 height 13
type input "*"
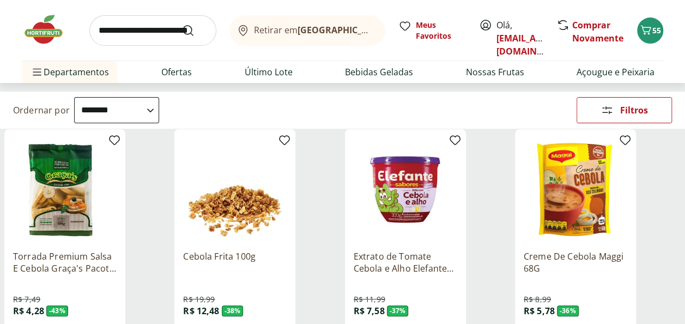
scroll to position [0, 0]
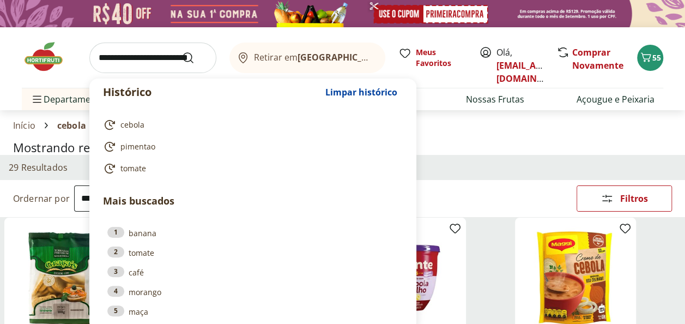
click at [122, 56] on input "search" at bounding box center [152, 58] width 127 height 31
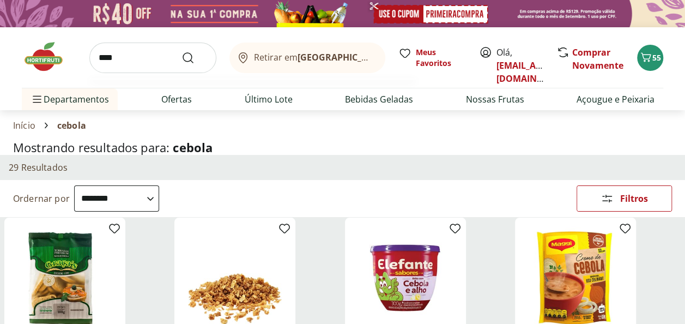
type input "****"
click at [182, 51] on button "Submit Search" at bounding box center [195, 57] width 26 height 13
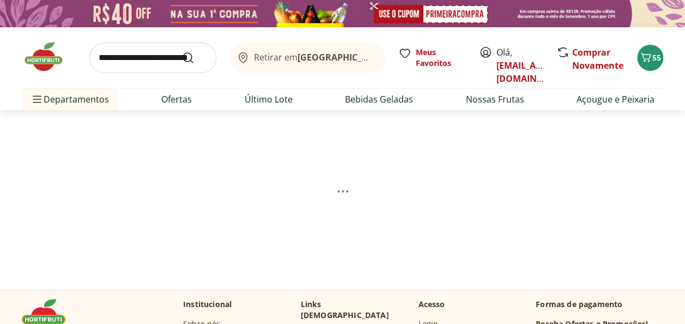
select select "**********"
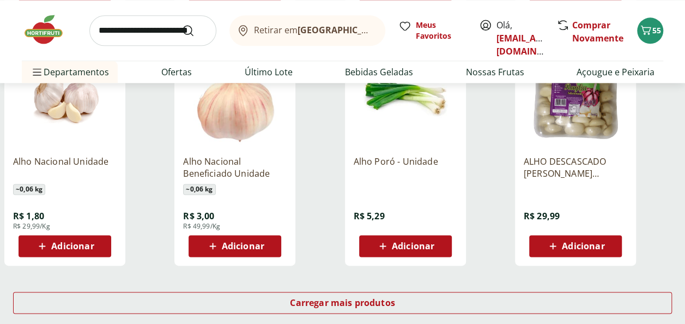
scroll to position [600, 0]
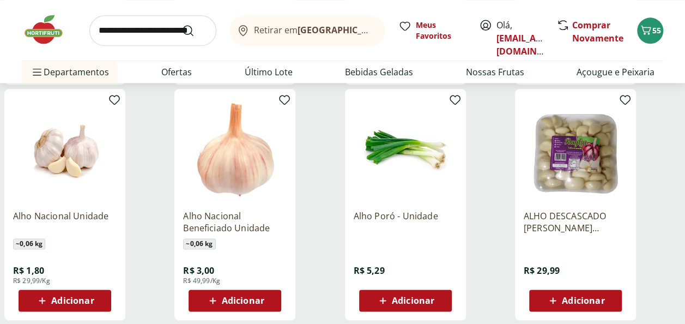
click at [57, 298] on span "Adicionar" at bounding box center [72, 300] width 43 height 9
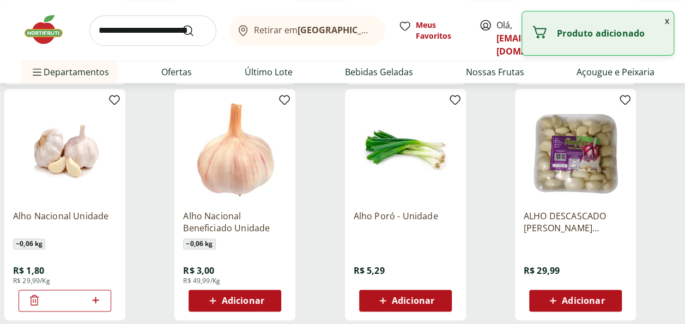
click at [98, 299] on icon at bounding box center [95, 300] width 7 height 7
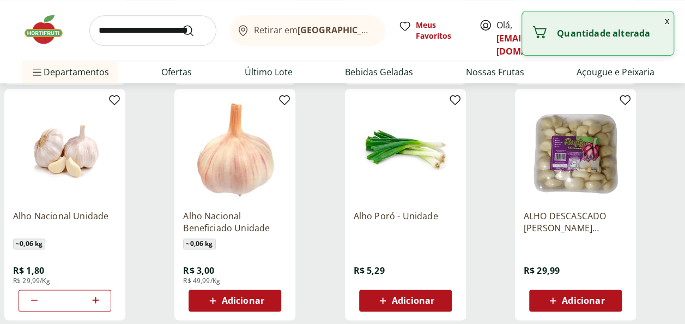
click at [98, 299] on icon at bounding box center [95, 300] width 7 height 7
click at [31, 297] on icon at bounding box center [34, 299] width 13 height 13
type input "*"
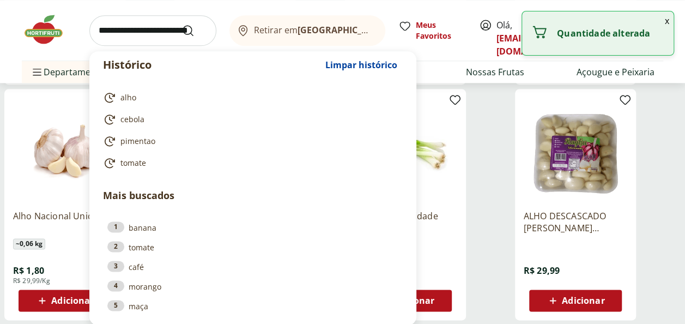
click at [157, 28] on input "search" at bounding box center [152, 30] width 127 height 31
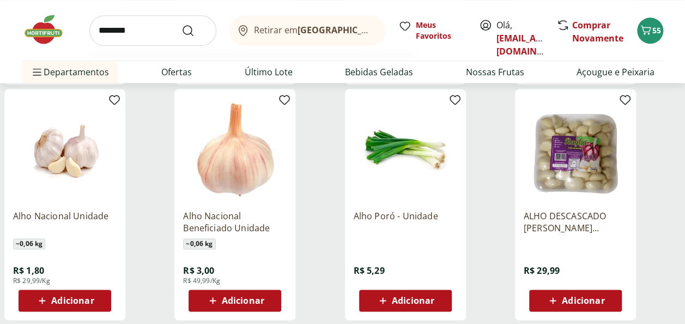
type input "********"
click at [182, 24] on button "Submit Search" at bounding box center [195, 30] width 26 height 13
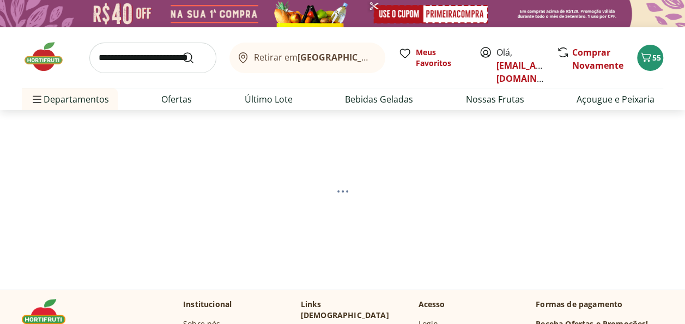
select select "**********"
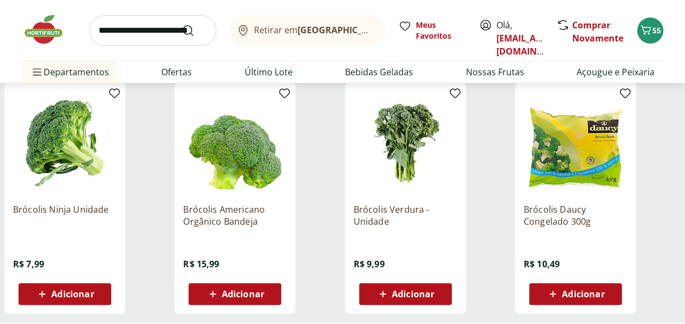
scroll to position [164, 0]
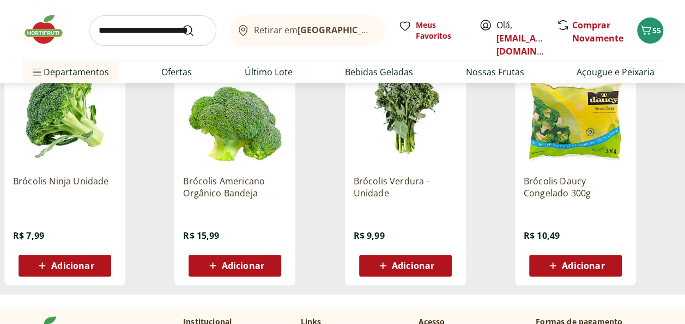
click at [62, 261] on span "Adicionar" at bounding box center [72, 265] width 43 height 9
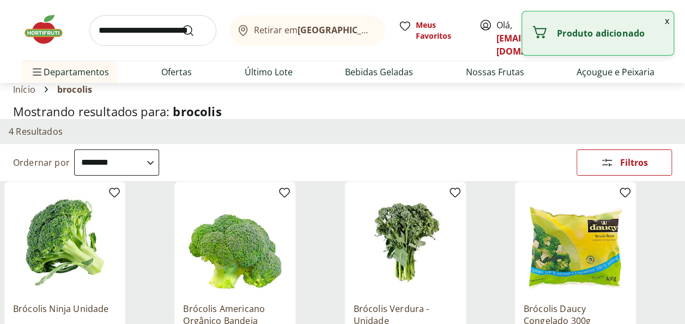
scroll to position [0, 0]
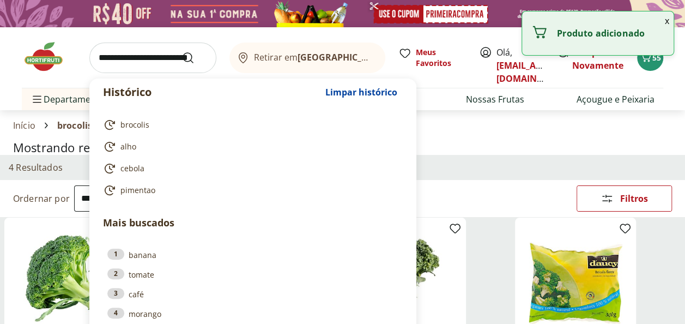
click at [137, 61] on input "search" at bounding box center [152, 58] width 127 height 31
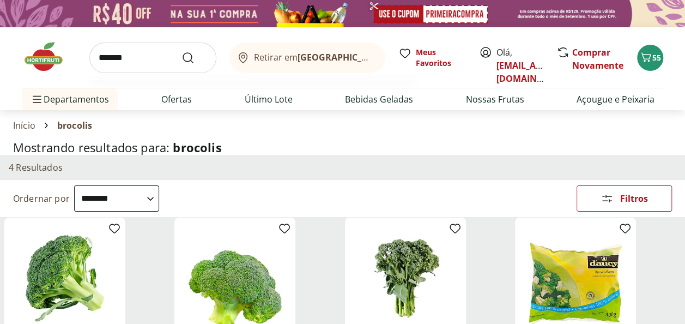
type input "*******"
click at [182, 51] on button "Submit Search" at bounding box center [195, 57] width 26 height 13
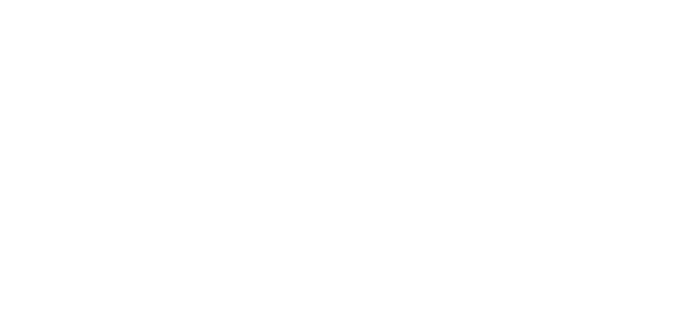
select select "**********"
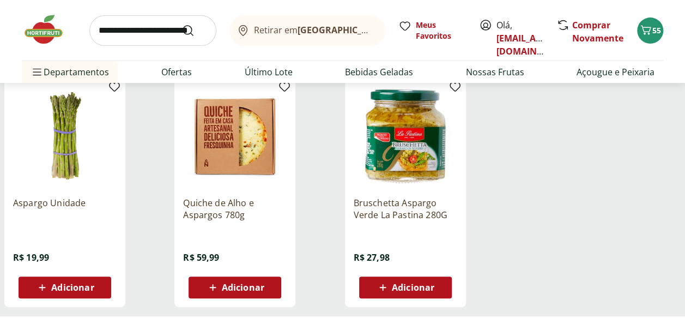
scroll to position [164, 0]
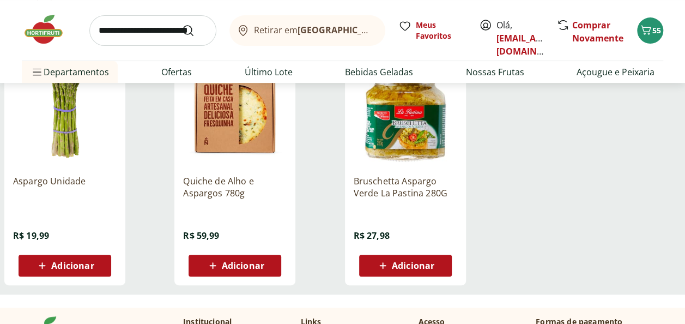
click at [58, 267] on span "Adicionar" at bounding box center [72, 265] width 43 height 9
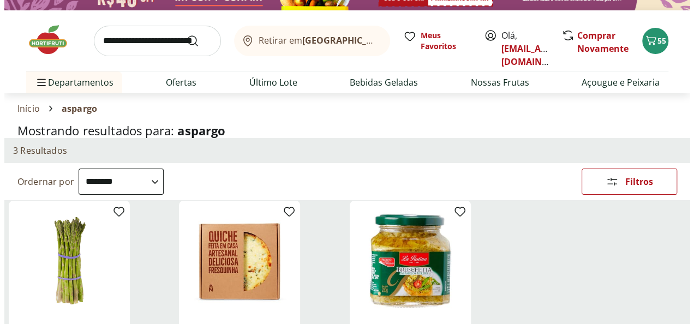
scroll to position [0, 0]
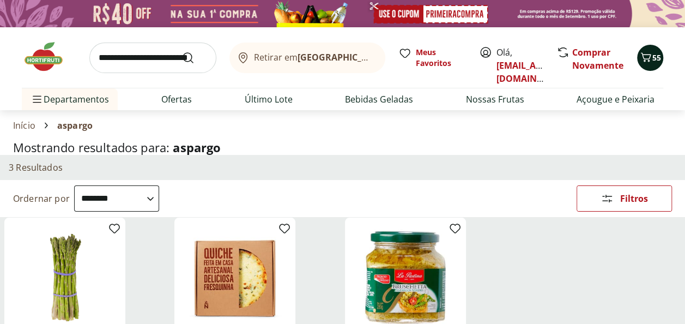
click at [654, 55] on span "55" at bounding box center [657, 57] width 9 height 10
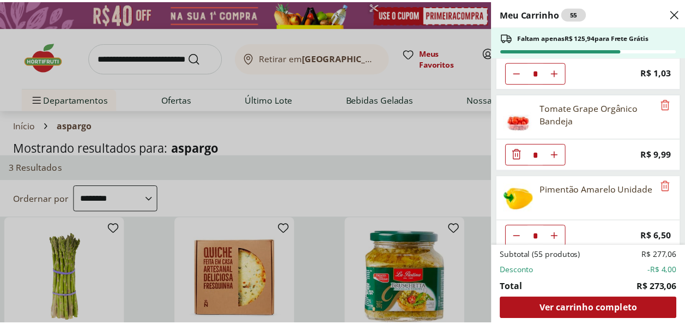
scroll to position [1131, 0]
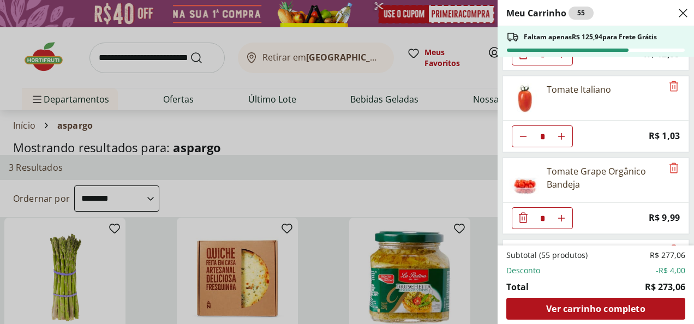
click at [150, 53] on div "Meu Carrinho 55 Faltam apenas R$ 125,94 para Frete Grátis Cenoura Unidade * Pri…" at bounding box center [347, 162] width 694 height 324
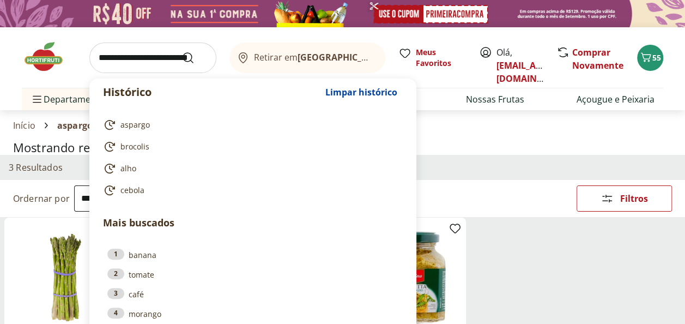
click at [147, 58] on input "search" at bounding box center [152, 58] width 127 height 31
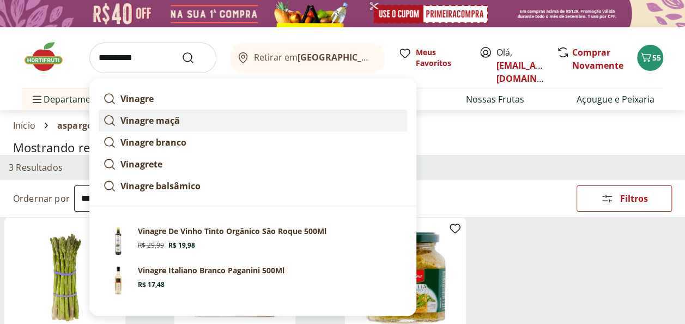
click at [168, 124] on strong "Vinagre maçã" at bounding box center [149, 120] width 59 height 12
type input "**********"
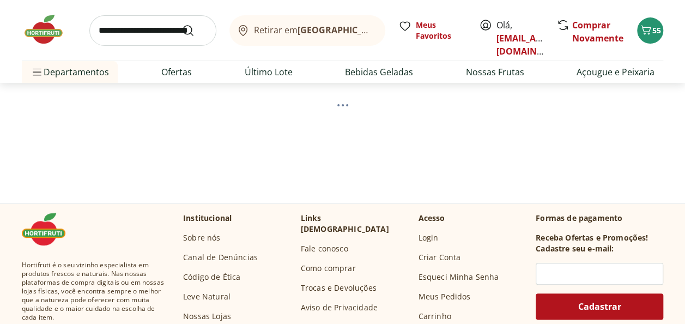
scroll to position [109, 0]
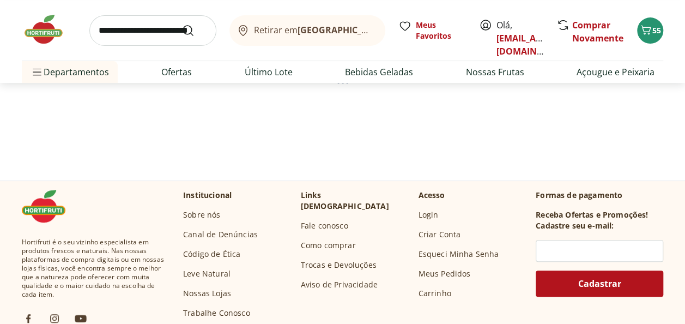
select select "**********"
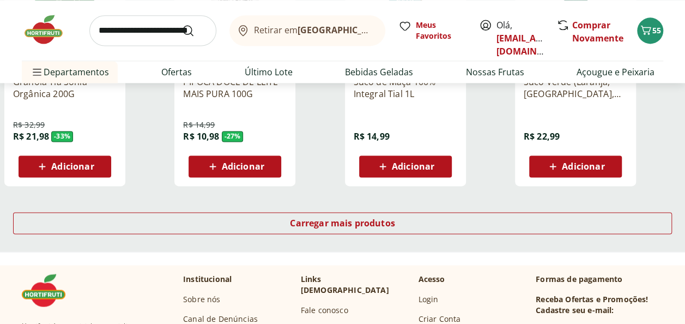
scroll to position [763, 0]
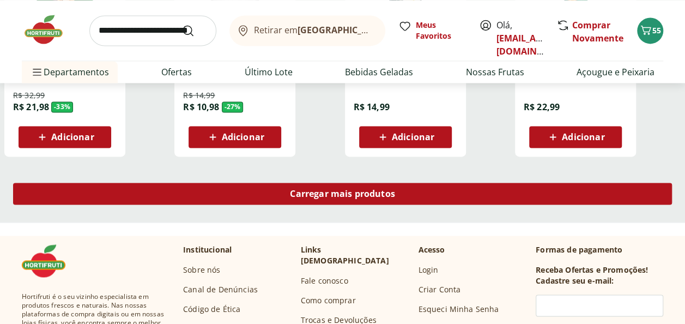
click at [323, 190] on span "Carregar mais produtos" at bounding box center [342, 193] width 105 height 9
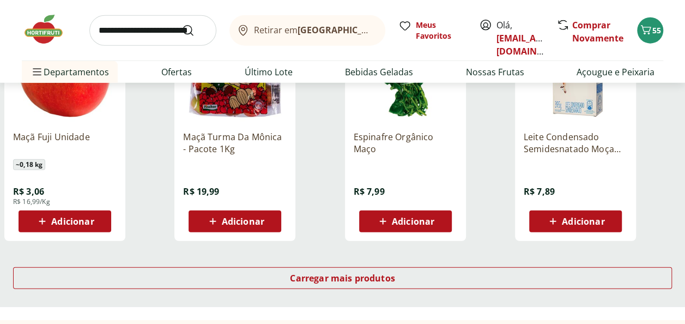
scroll to position [1418, 0]
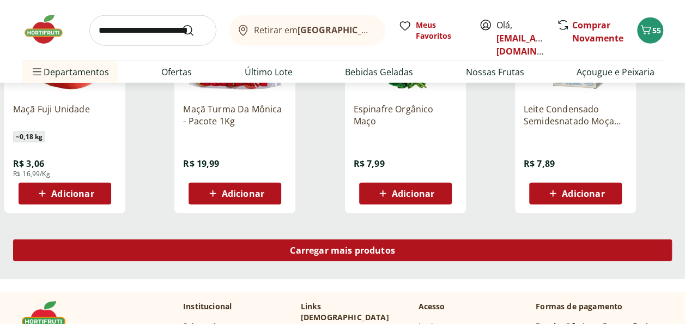
click at [350, 255] on span "Carregar mais produtos" at bounding box center [342, 250] width 105 height 9
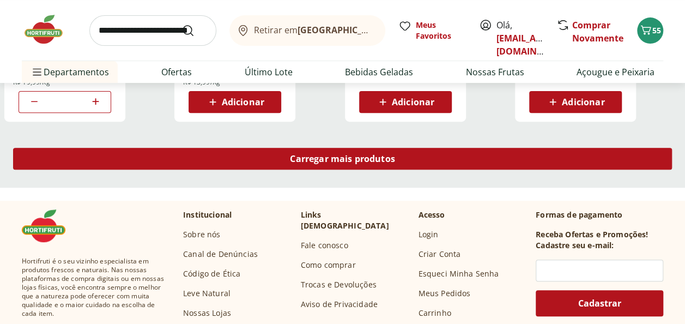
scroll to position [2235, 0]
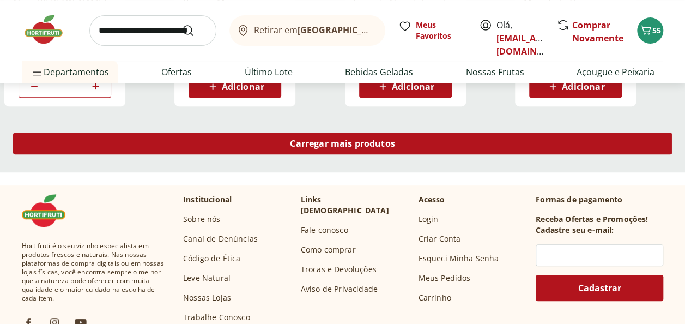
click at [345, 146] on span "Carregar mais produtos" at bounding box center [342, 143] width 105 height 9
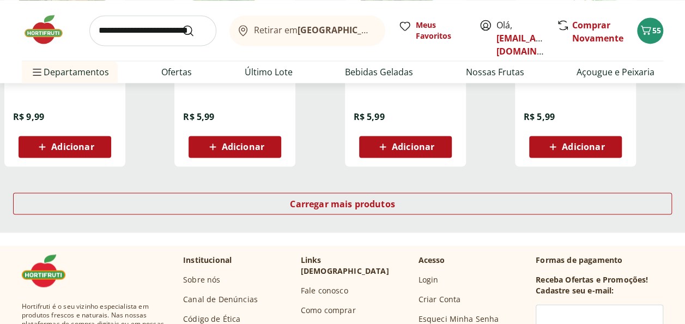
scroll to position [2890, 0]
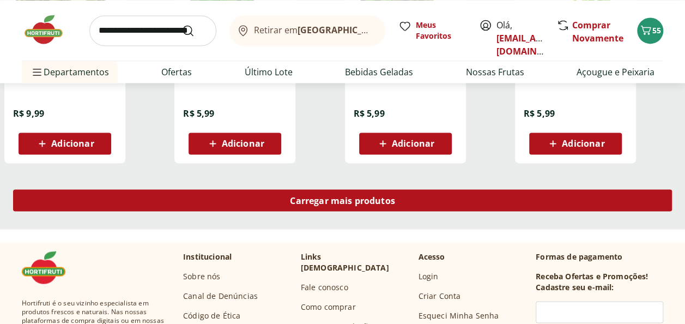
click at [333, 204] on span "Carregar mais produtos" at bounding box center [342, 200] width 105 height 9
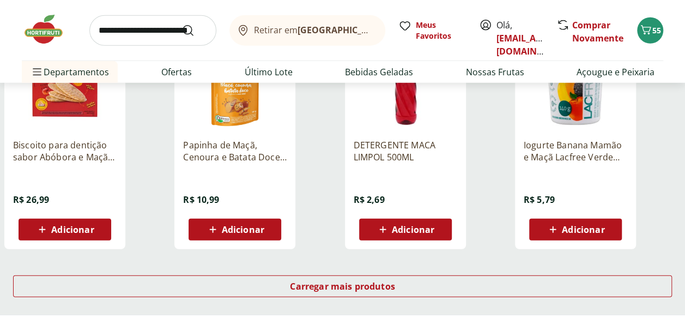
scroll to position [3653, 0]
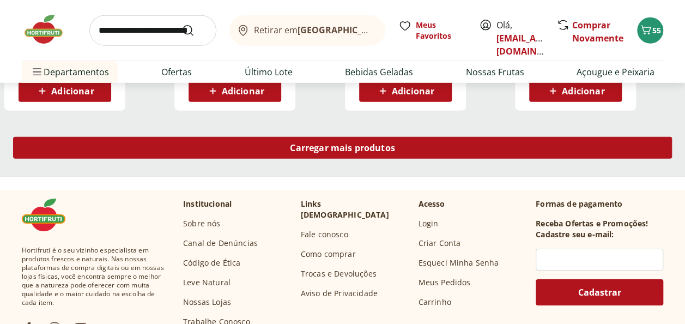
click at [329, 150] on span "Carregar mais produtos" at bounding box center [342, 147] width 105 height 9
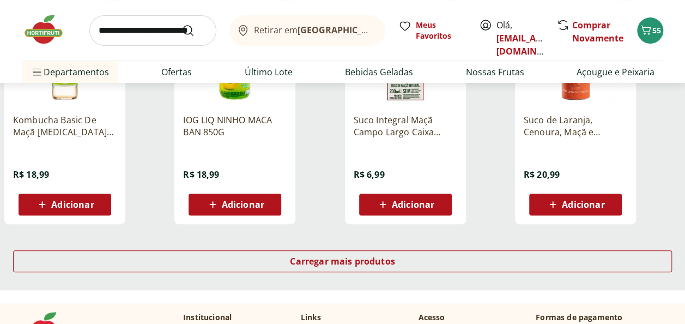
scroll to position [4253, 0]
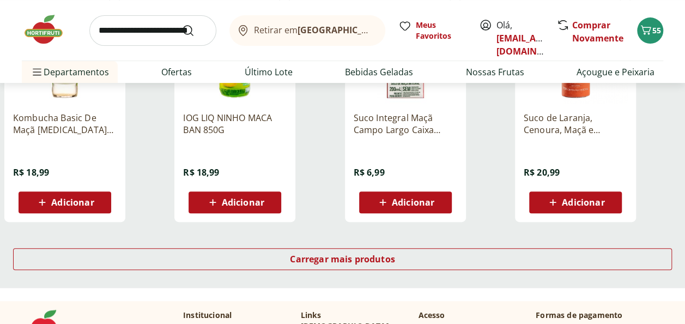
click at [243, 203] on span "Adicionar" at bounding box center [243, 202] width 43 height 9
click at [237, 155] on div "IOG LIQ NINHO MACA BAN 850G R$ 18,99 Adicionar" at bounding box center [235, 158] width 104 height 110
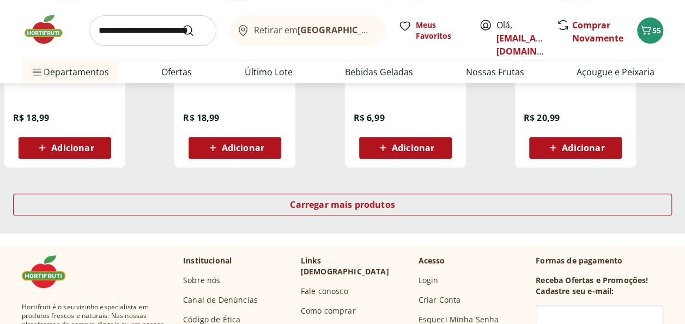
scroll to position [4307, 0]
click at [227, 144] on span "Adicionar" at bounding box center [243, 147] width 43 height 9
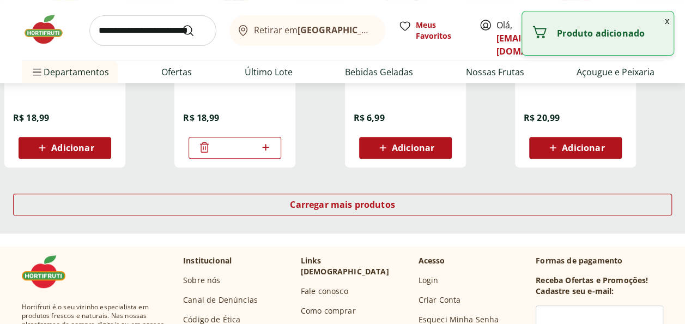
click at [201, 142] on icon at bounding box center [204, 147] width 13 height 13
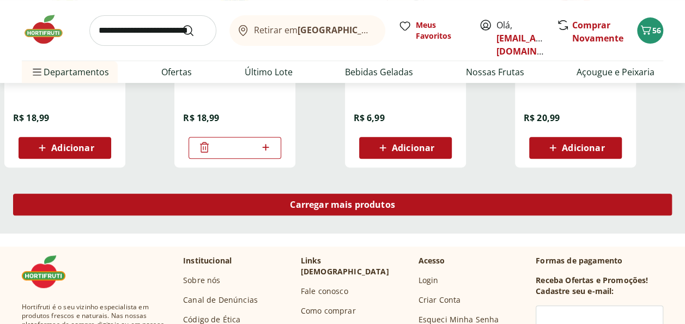
click at [393, 206] on span "Carregar mais produtos" at bounding box center [342, 204] width 105 height 9
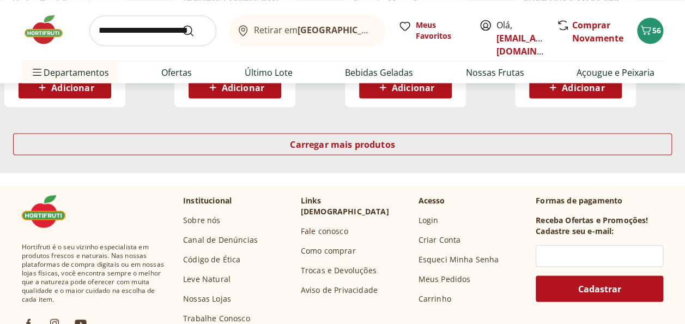
scroll to position [5016, 0]
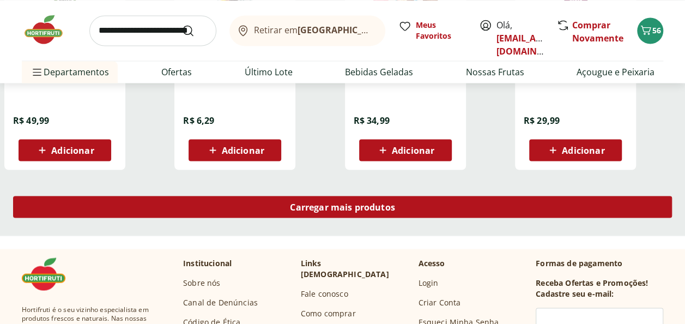
click at [337, 206] on span "Carregar mais produtos" at bounding box center [342, 206] width 105 height 9
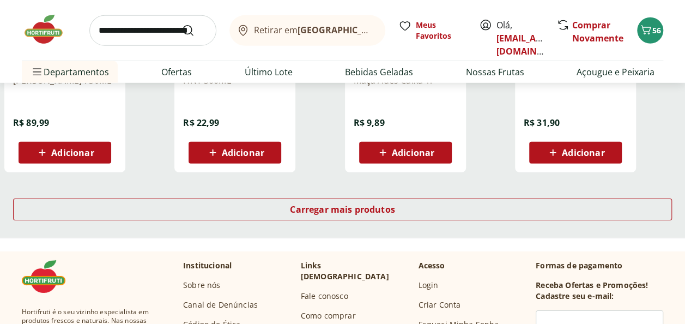
scroll to position [5725, 0]
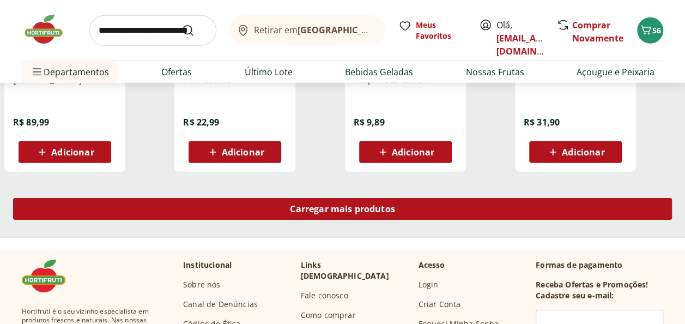
click at [339, 212] on span "Carregar mais produtos" at bounding box center [342, 208] width 105 height 9
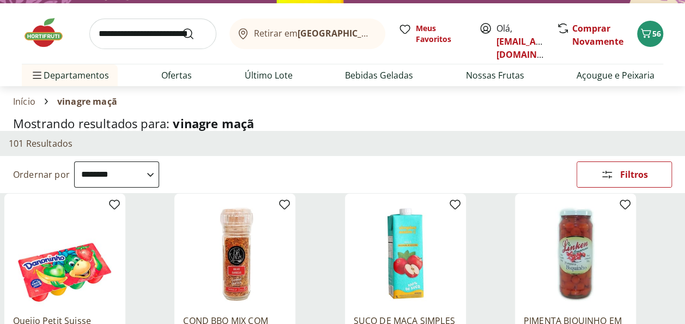
scroll to position [0, 0]
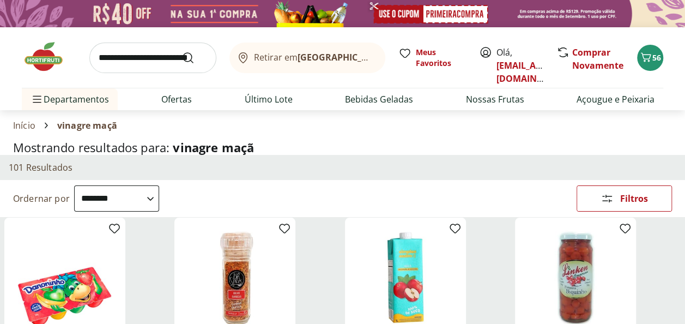
click at [108, 117] on section "Início vinagre maçã" at bounding box center [342, 125] width 659 height 31
click at [100, 118] on section "Início vinagre maçã" at bounding box center [342, 125] width 659 height 31
click at [102, 123] on span "vinagre maçã" at bounding box center [87, 125] width 60 height 10
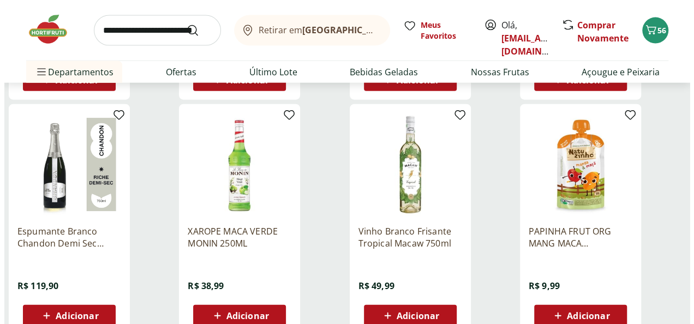
scroll to position [5343, 0]
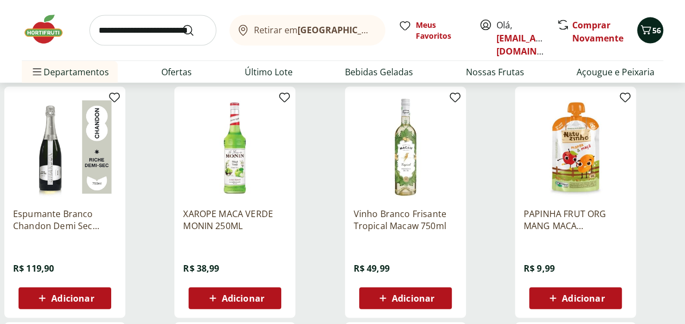
click at [648, 27] on icon "Carrinho" at bounding box center [646, 29] width 13 height 13
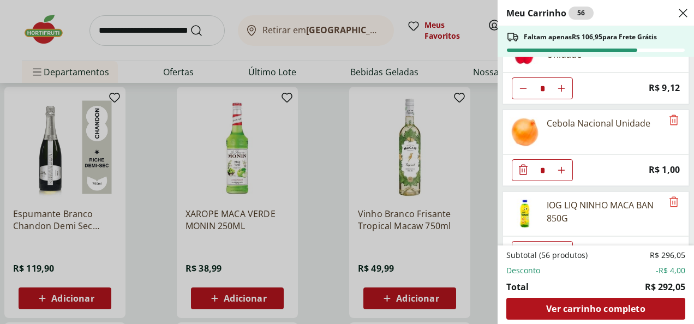
scroll to position [1430, 0]
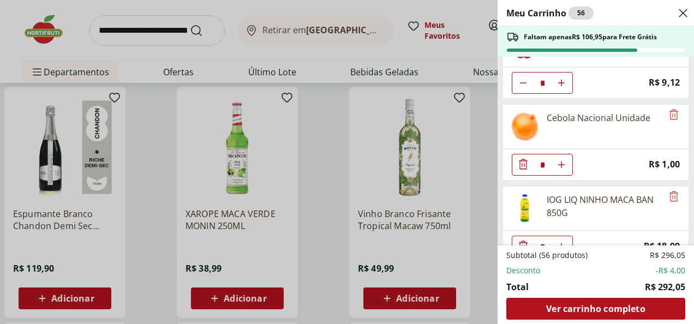
click at [522, 239] on icon "Diminuir Quantidade" at bounding box center [522, 245] width 13 height 13
click at [602, 306] on span "Ver carrinho completo" at bounding box center [595, 308] width 99 height 9
